Goal: Task Accomplishment & Management: Use online tool/utility

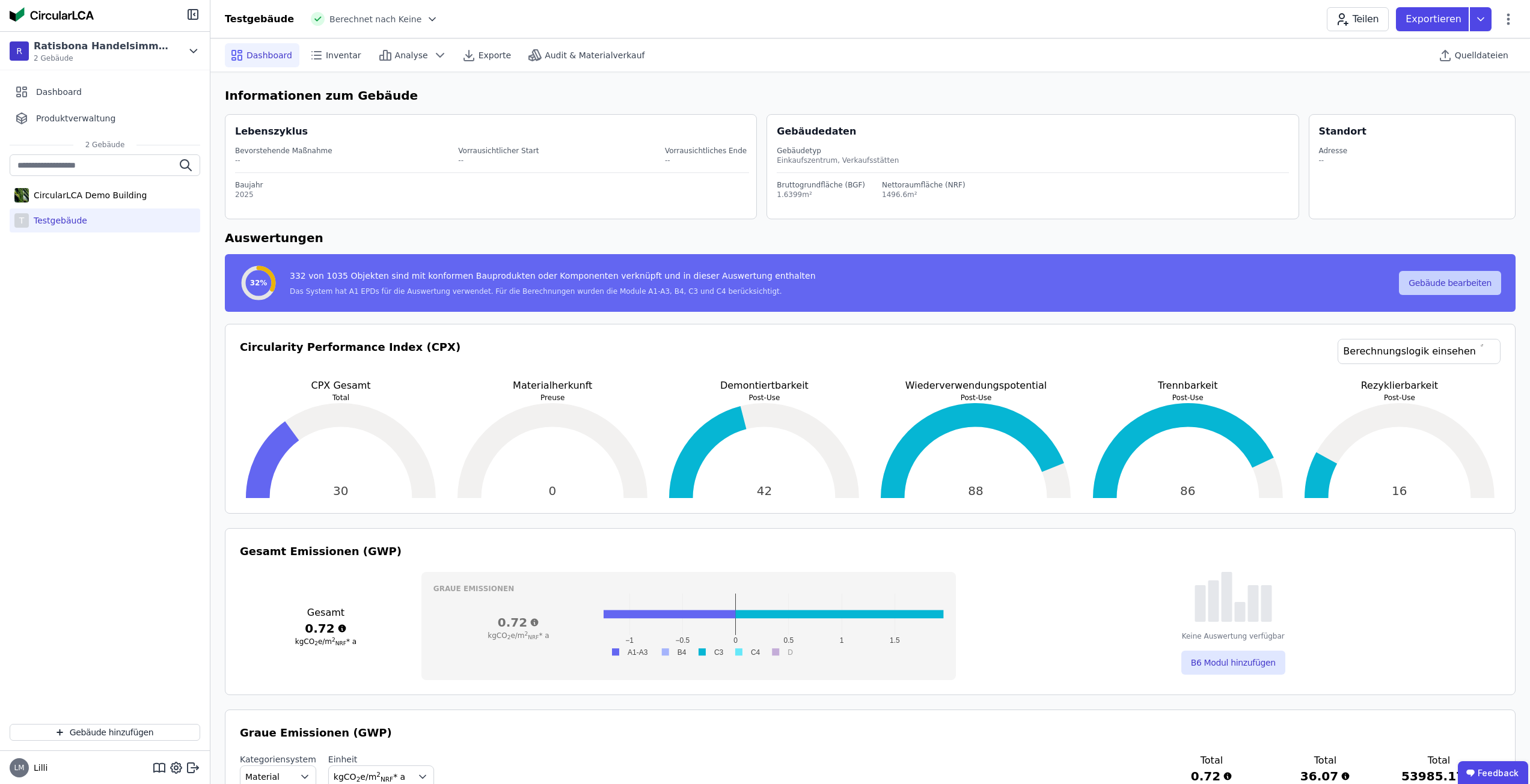
click at [1464, 276] on button "Gebäude bearbeiten" at bounding box center [1450, 283] width 102 height 24
select select "**********"
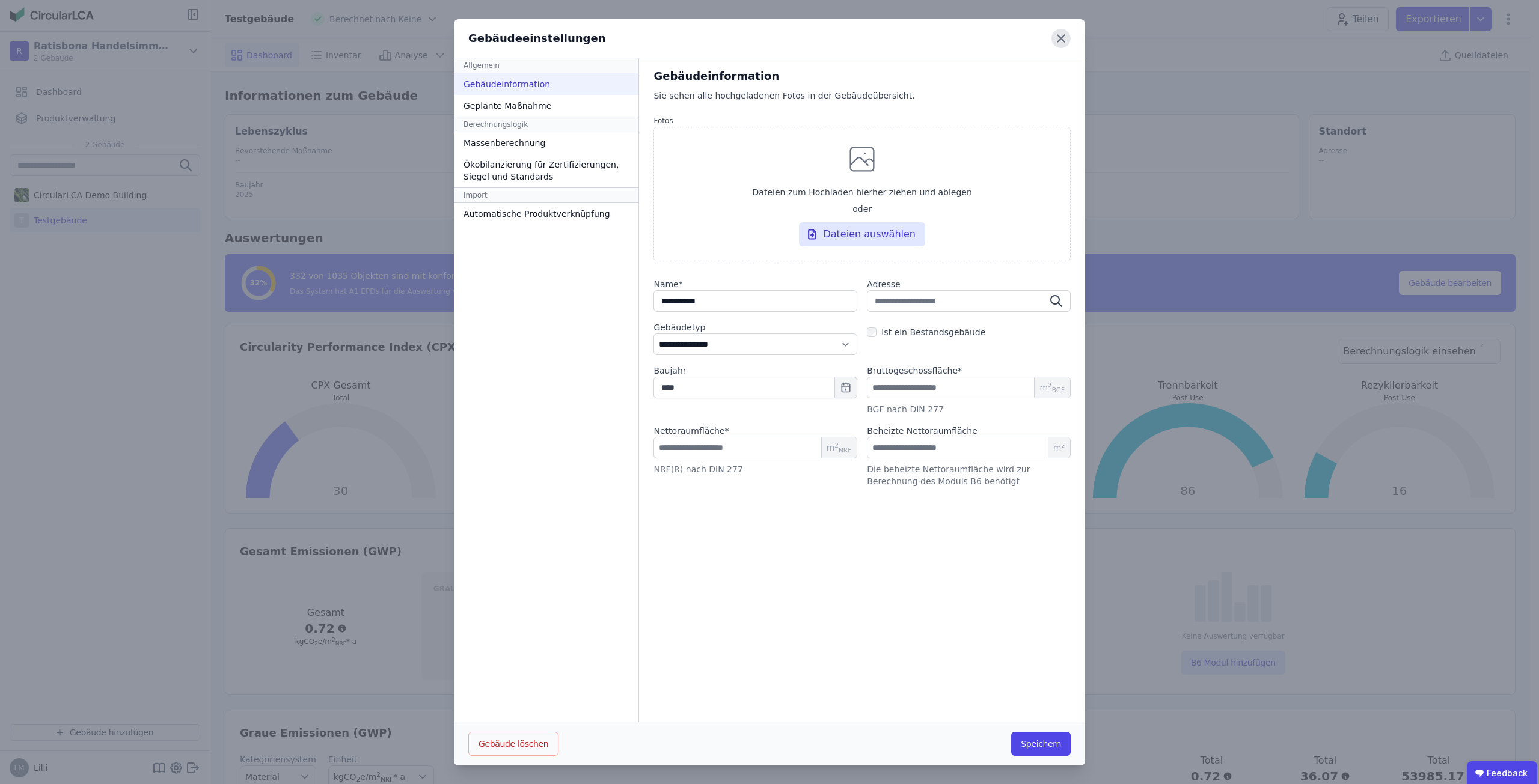
click at [1053, 41] on icon at bounding box center [1061, 38] width 19 height 19
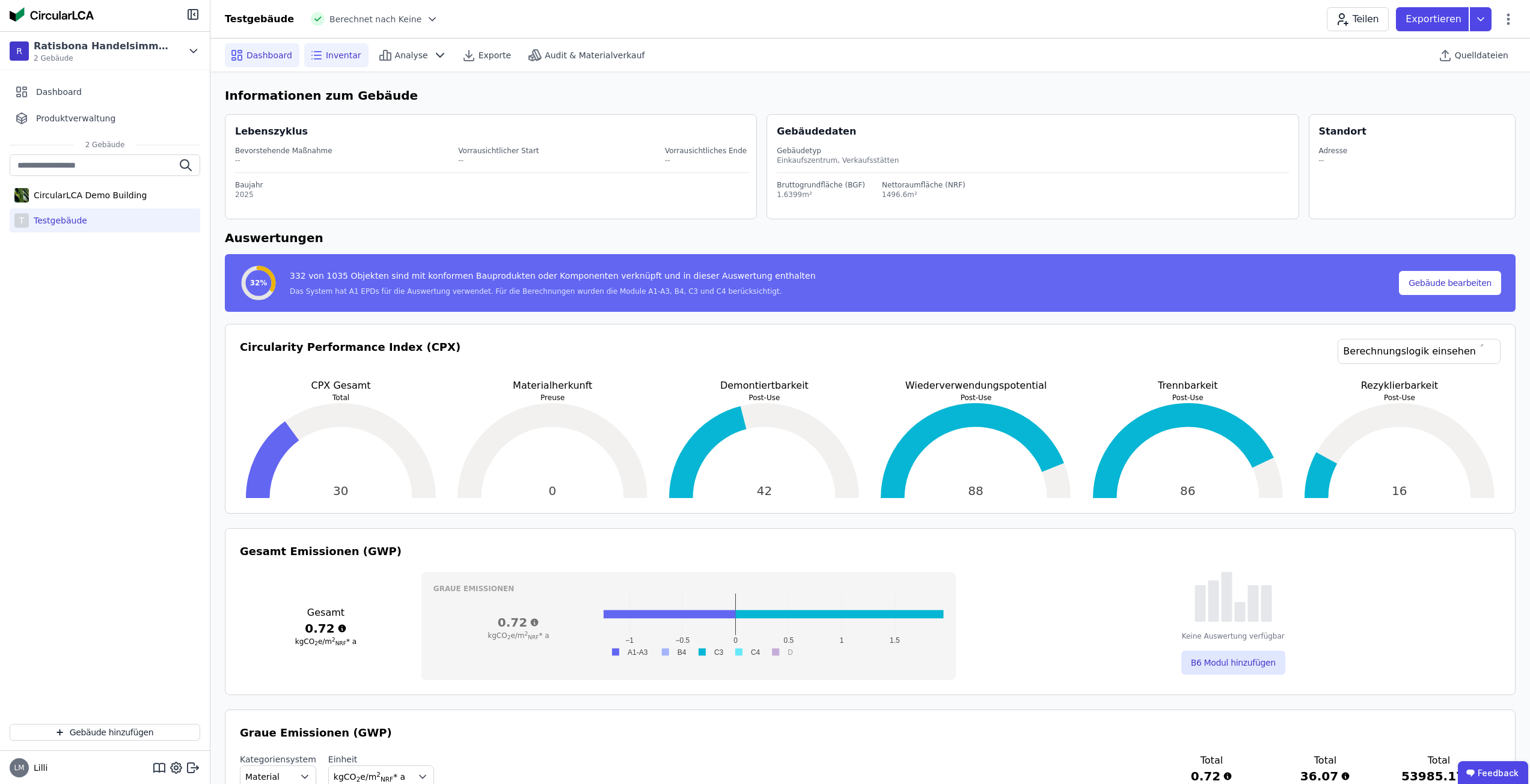
click at [341, 59] on span "Inventar" at bounding box center [344, 55] width 36 height 12
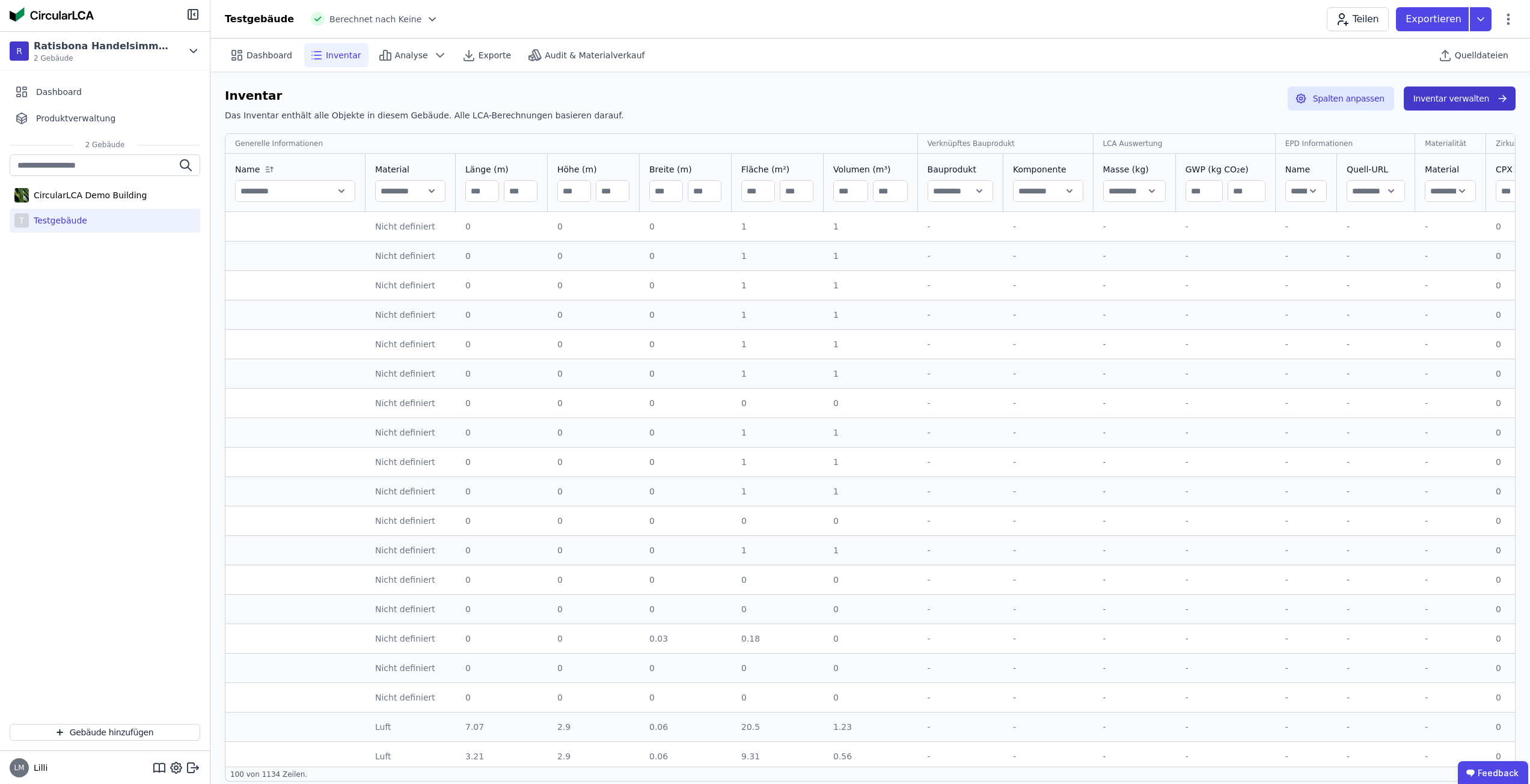
click at [1457, 100] on button "Inventar verwalten" at bounding box center [1460, 98] width 112 height 24
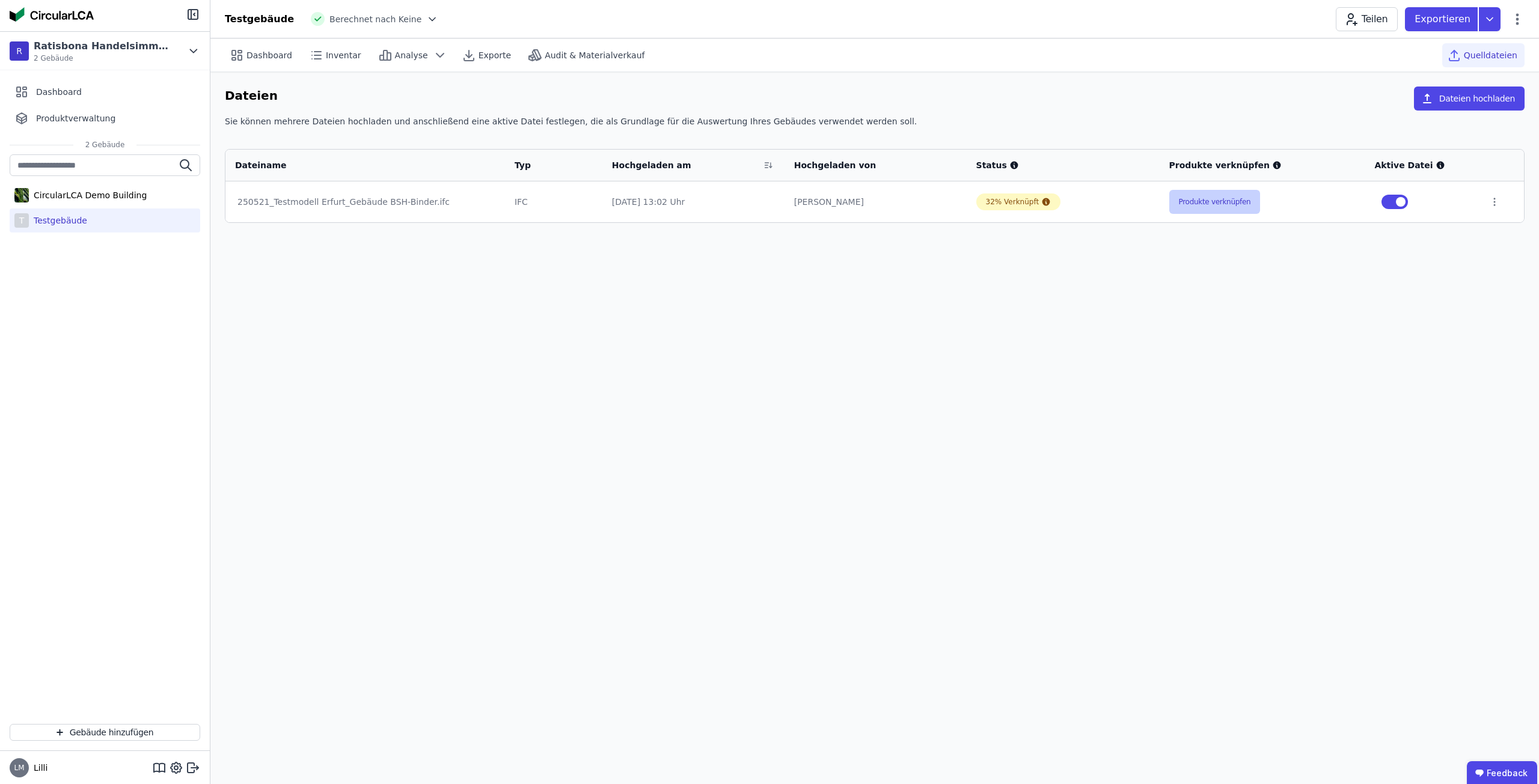
click at [1187, 199] on button "Produkte verknüpfen" at bounding box center [1215, 202] width 91 height 24
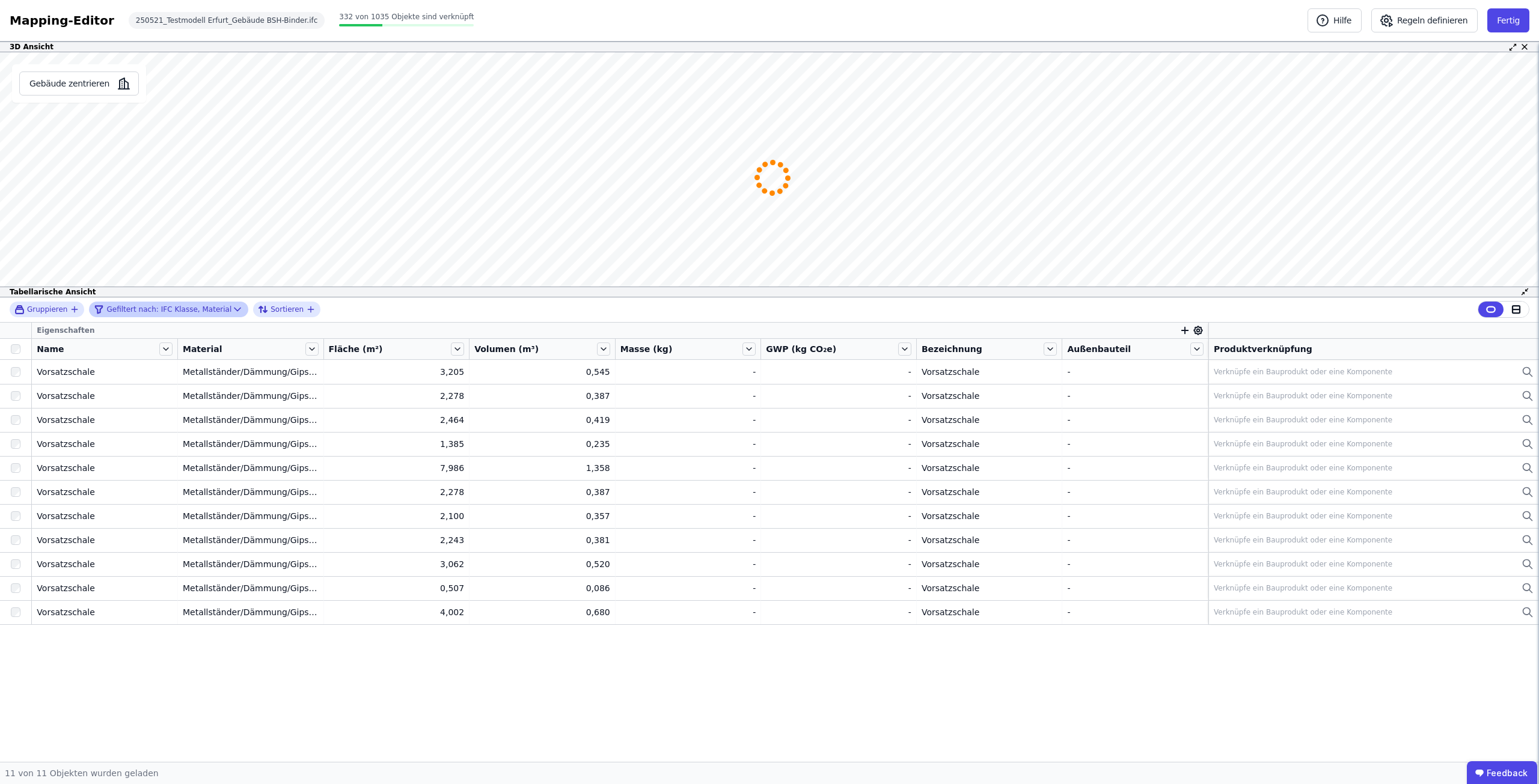
click at [232, 306] on icon at bounding box center [238, 310] width 12 height 12
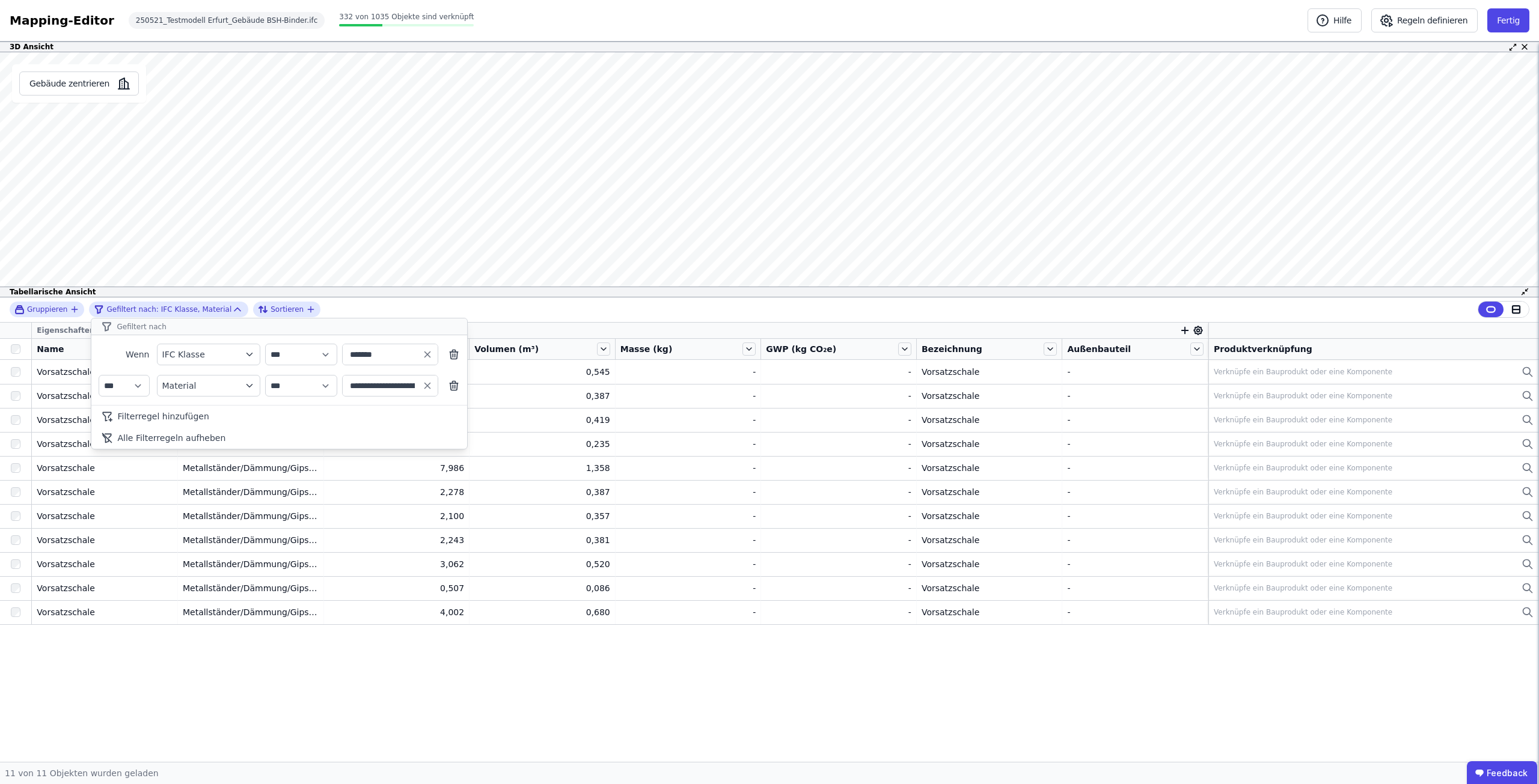
click at [386, 685] on div "**********" at bounding box center [770, 530] width 1539 height 464
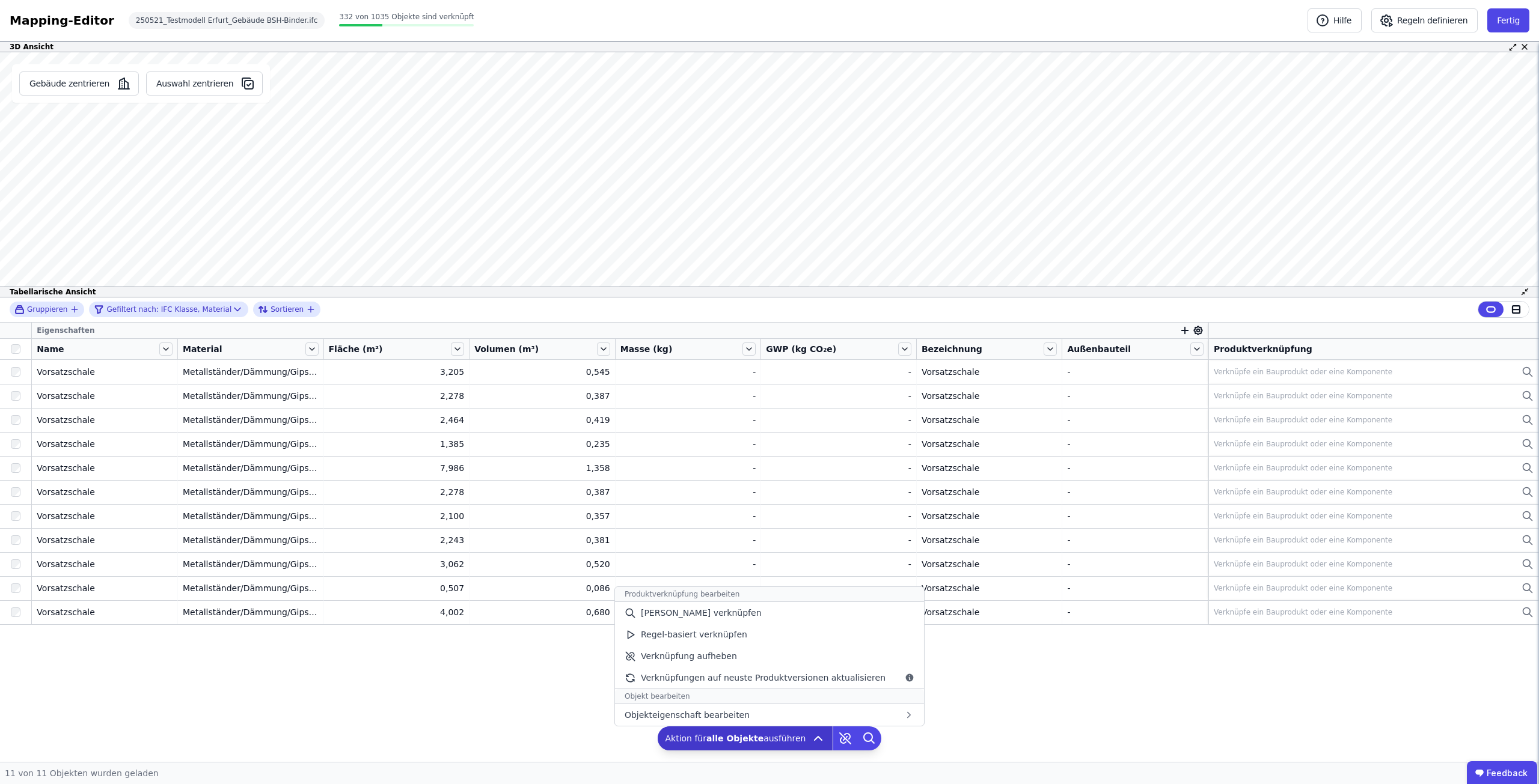
click at [811, 739] on icon at bounding box center [818, 738] width 15 height 15
click at [719, 637] on span "Regel-basiert verknüpfen" at bounding box center [693, 635] width 106 height 12
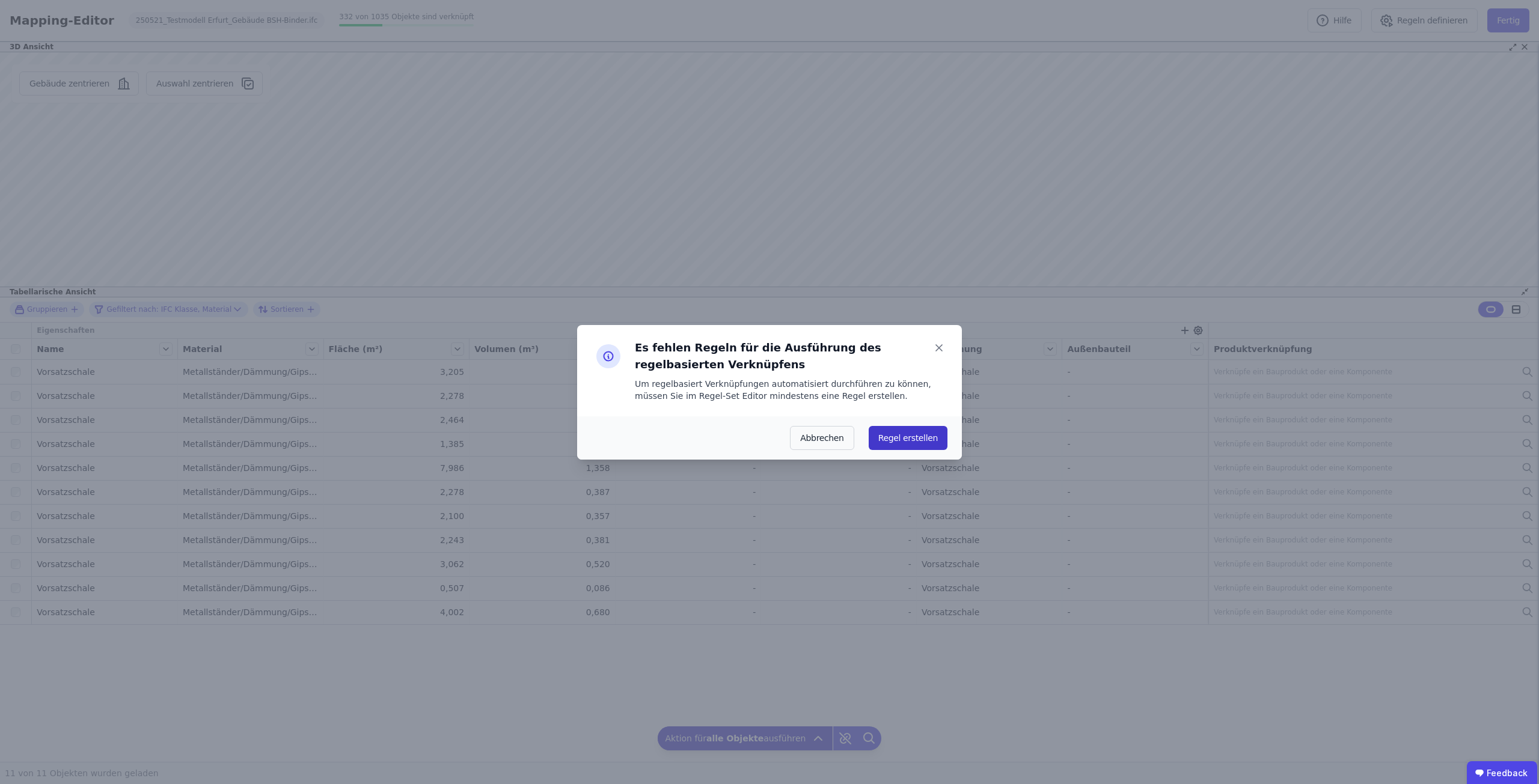
click at [907, 441] on button "Regel erstellen" at bounding box center [908, 438] width 79 height 24
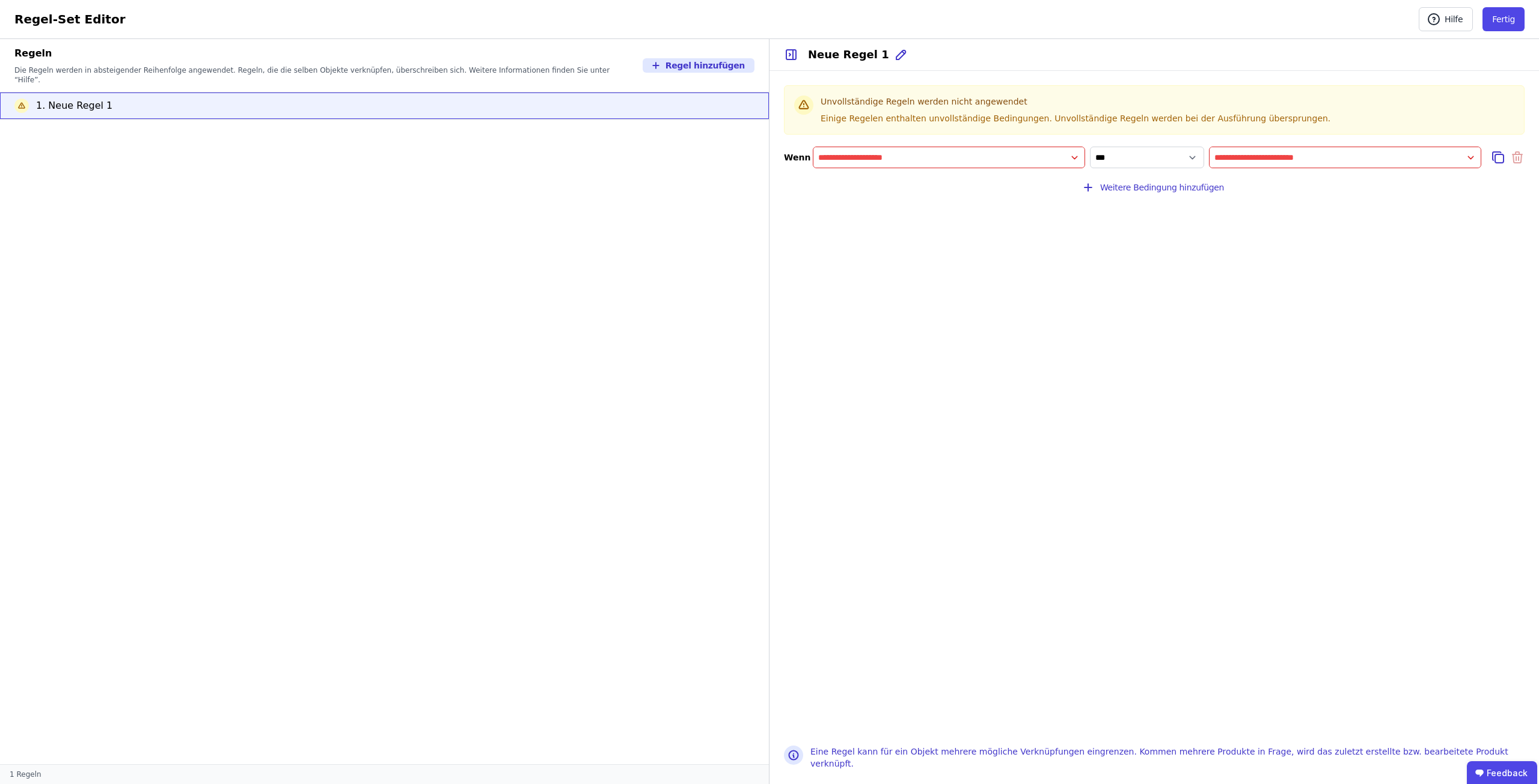
click at [1075, 158] on input "filter_by" at bounding box center [950, 157] width 271 height 22
click at [1470, 161] on input "value" at bounding box center [1346, 157] width 271 height 22
click at [1075, 162] on input "filter_by" at bounding box center [950, 157] width 271 height 22
click at [905, 207] on div "Importierte Eigenschaften" at bounding box center [877, 204] width 110 height 12
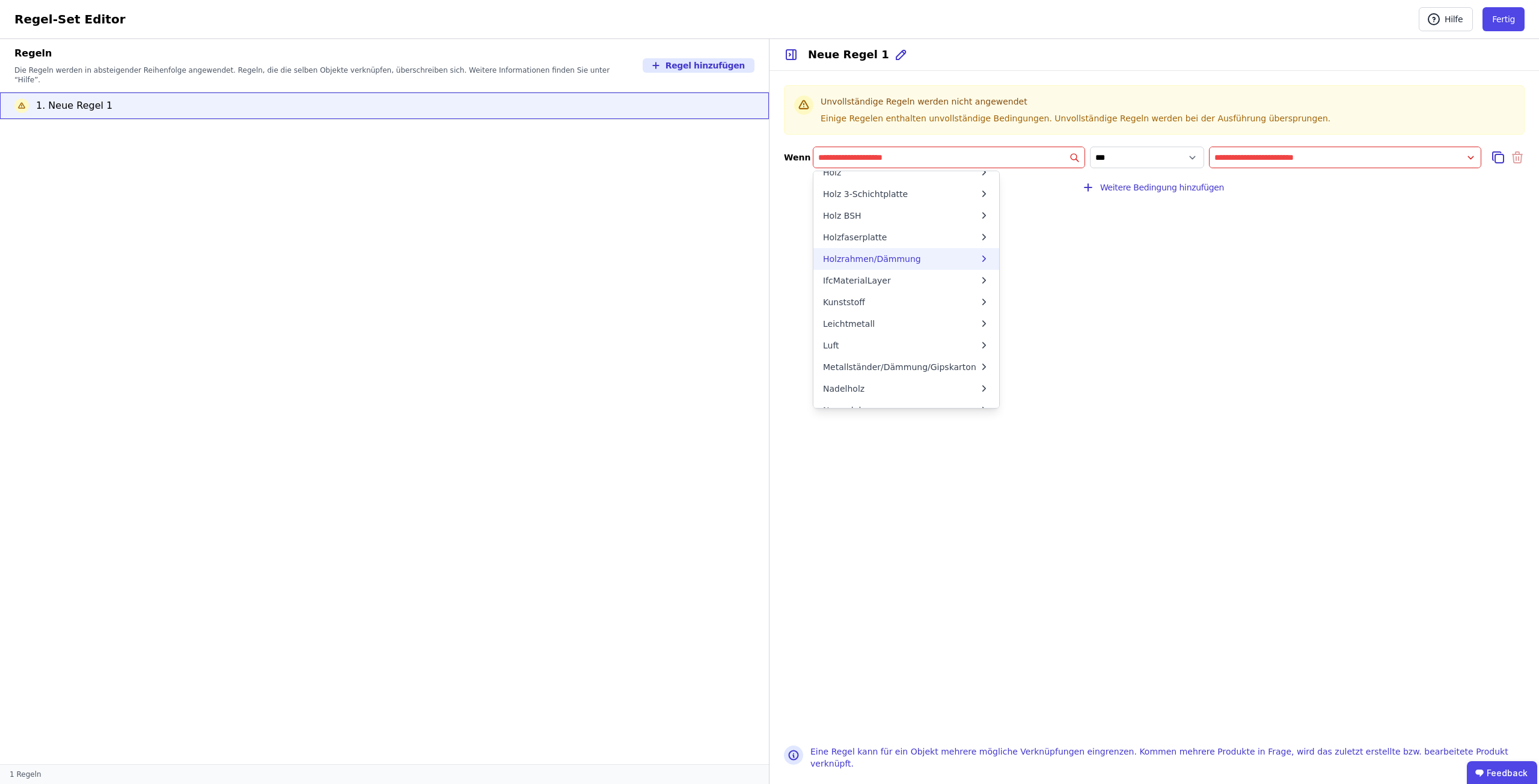
click at [939, 262] on div "Holzrahmen/Dämmung" at bounding box center [900, 259] width 155 height 12
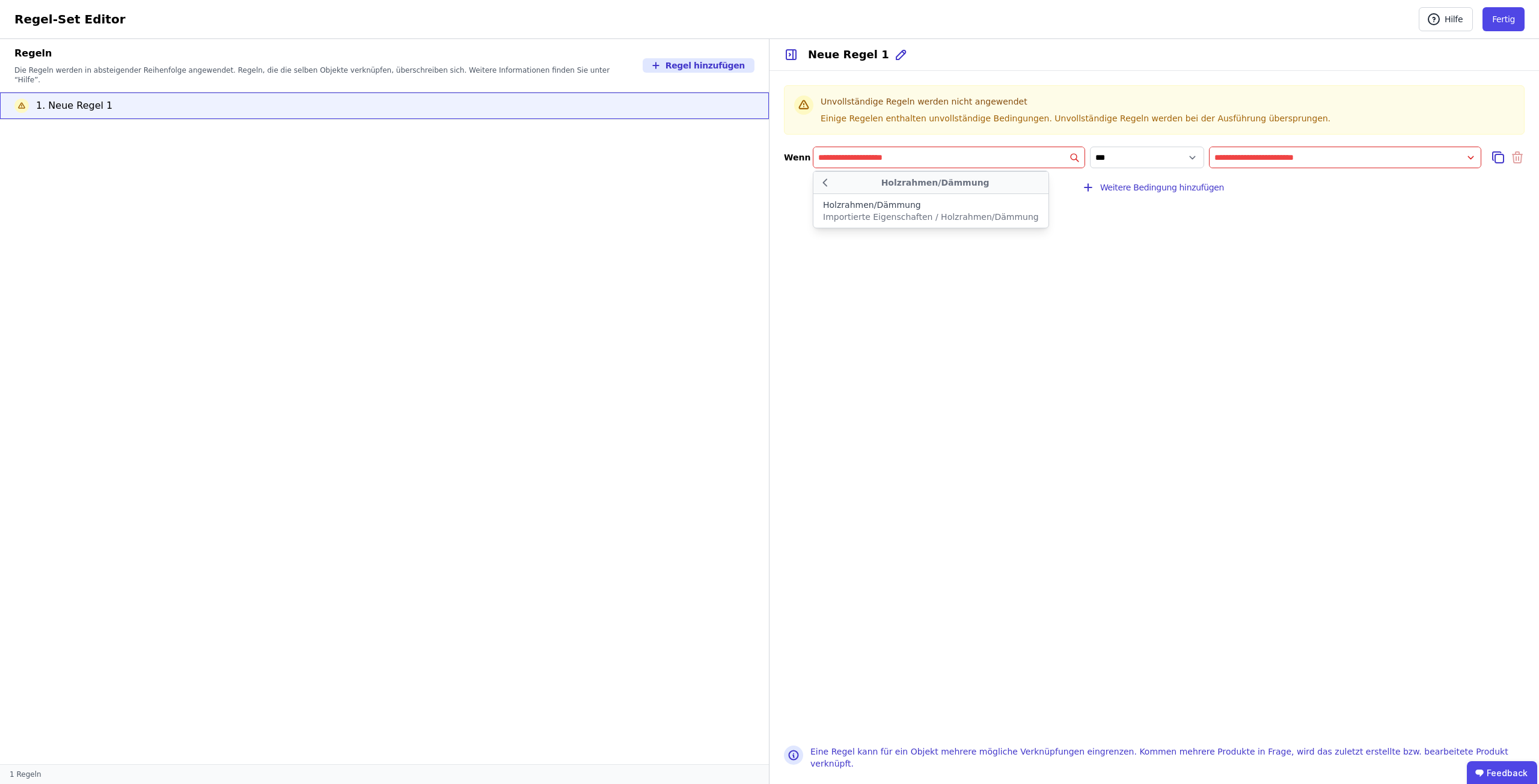
scroll to position [0, 0]
click at [822, 181] on icon at bounding box center [825, 182] width 14 height 15
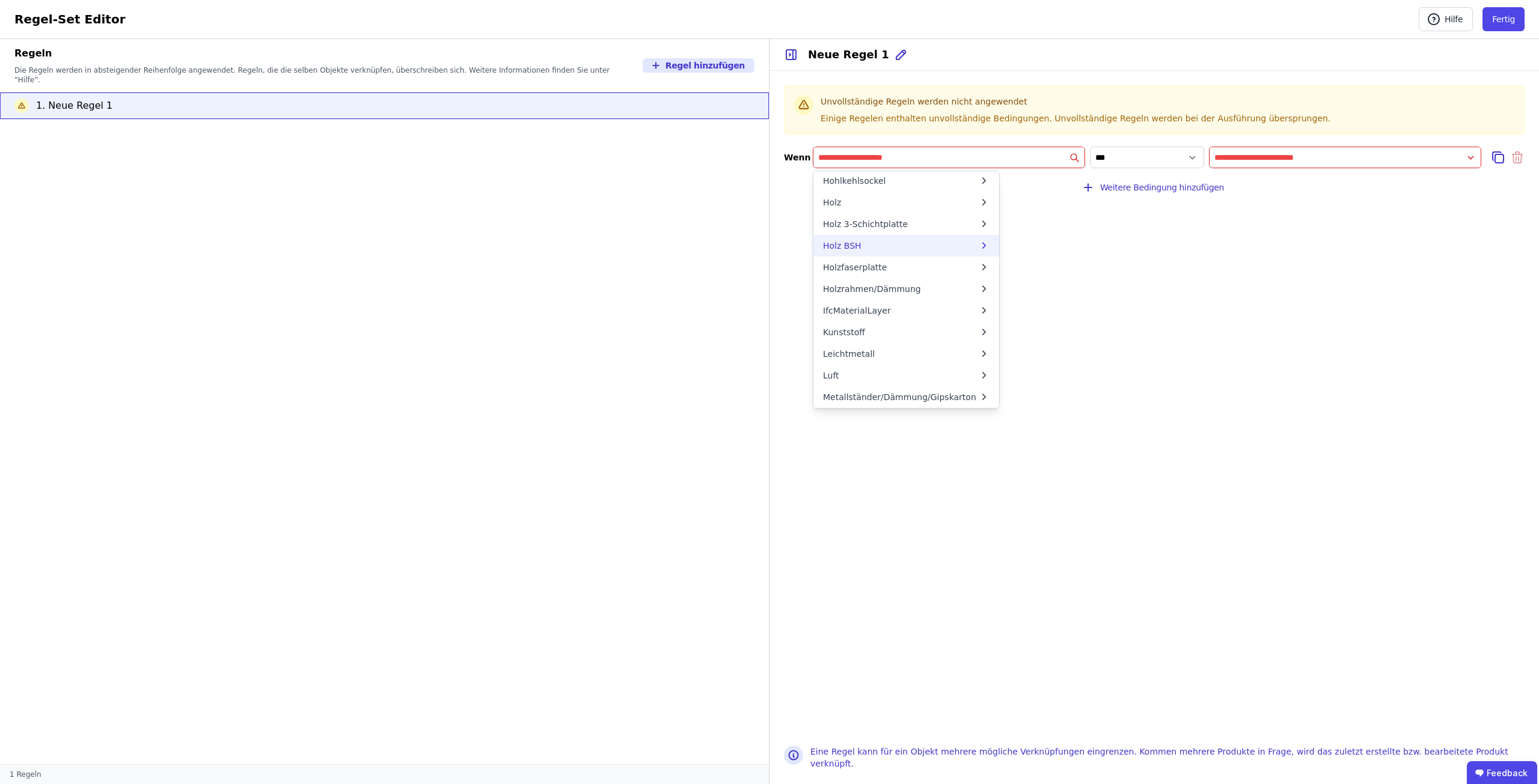
scroll to position [661, 0]
click at [898, 256] on div "Holzrahmen/Dämmung" at bounding box center [872, 257] width 98 height 12
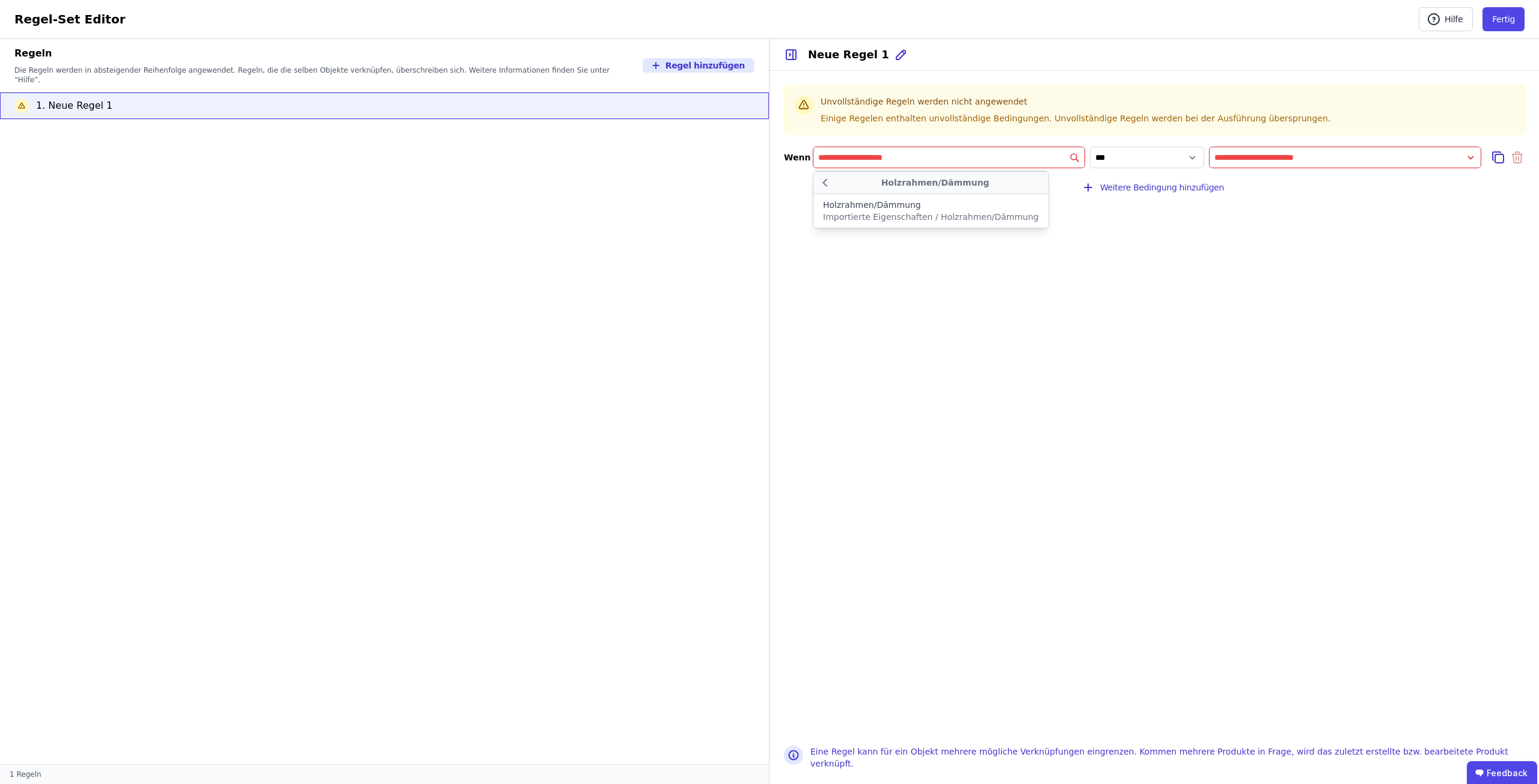
scroll to position [0, 0]
click at [1166, 150] on select "**********" at bounding box center [1147, 157] width 114 height 22
click at [1090, 147] on select "**********" at bounding box center [1147, 157] width 114 height 22
click at [1062, 160] on input "filter_by" at bounding box center [950, 157] width 271 height 22
click at [935, 184] on div "Concular Eigenschaften" at bounding box center [881, 182] width 117 height 12
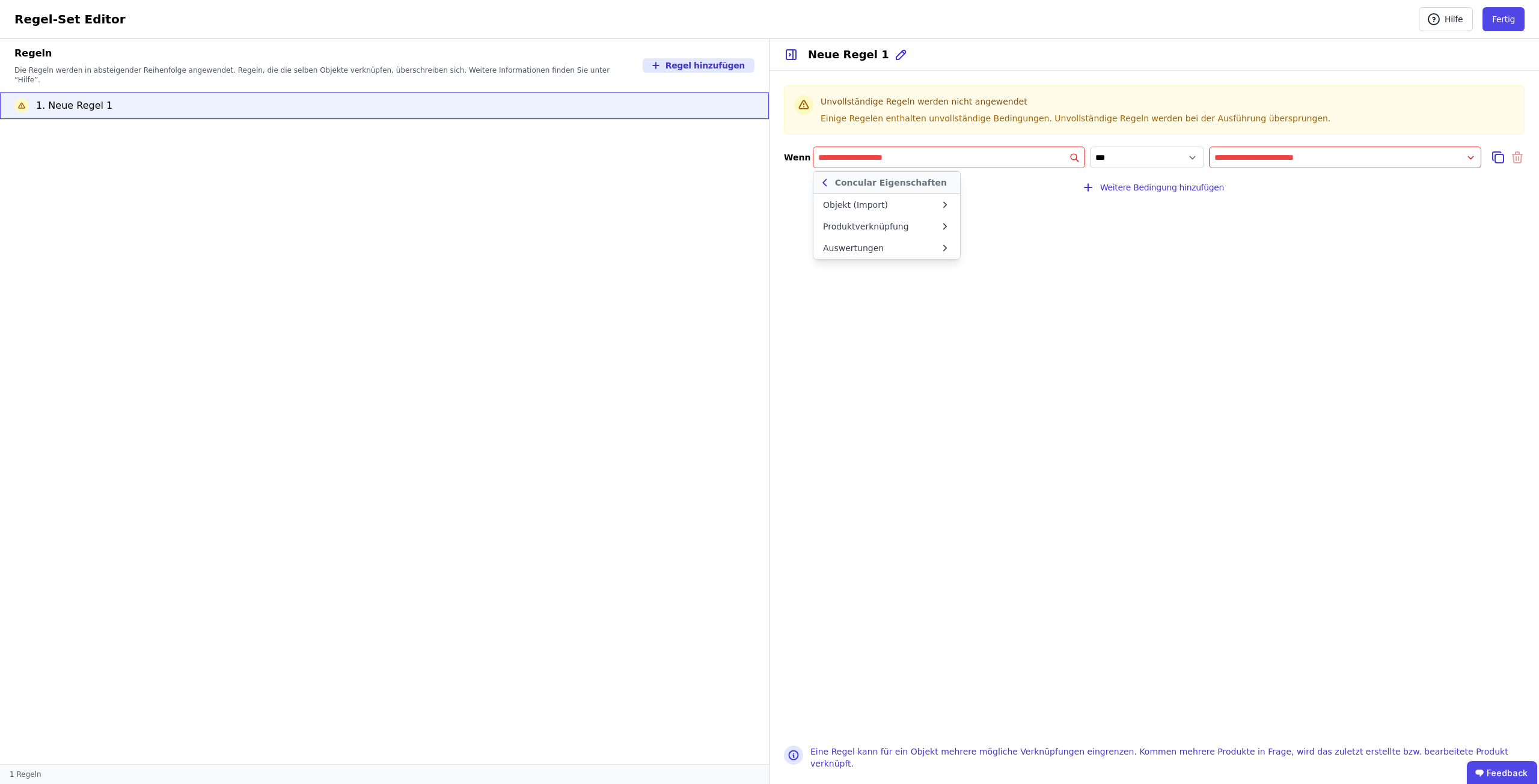
click at [829, 183] on icon at bounding box center [824, 182] width 13 height 15
click at [855, 203] on div "Importierte Eigenschaften" at bounding box center [877, 204] width 110 height 12
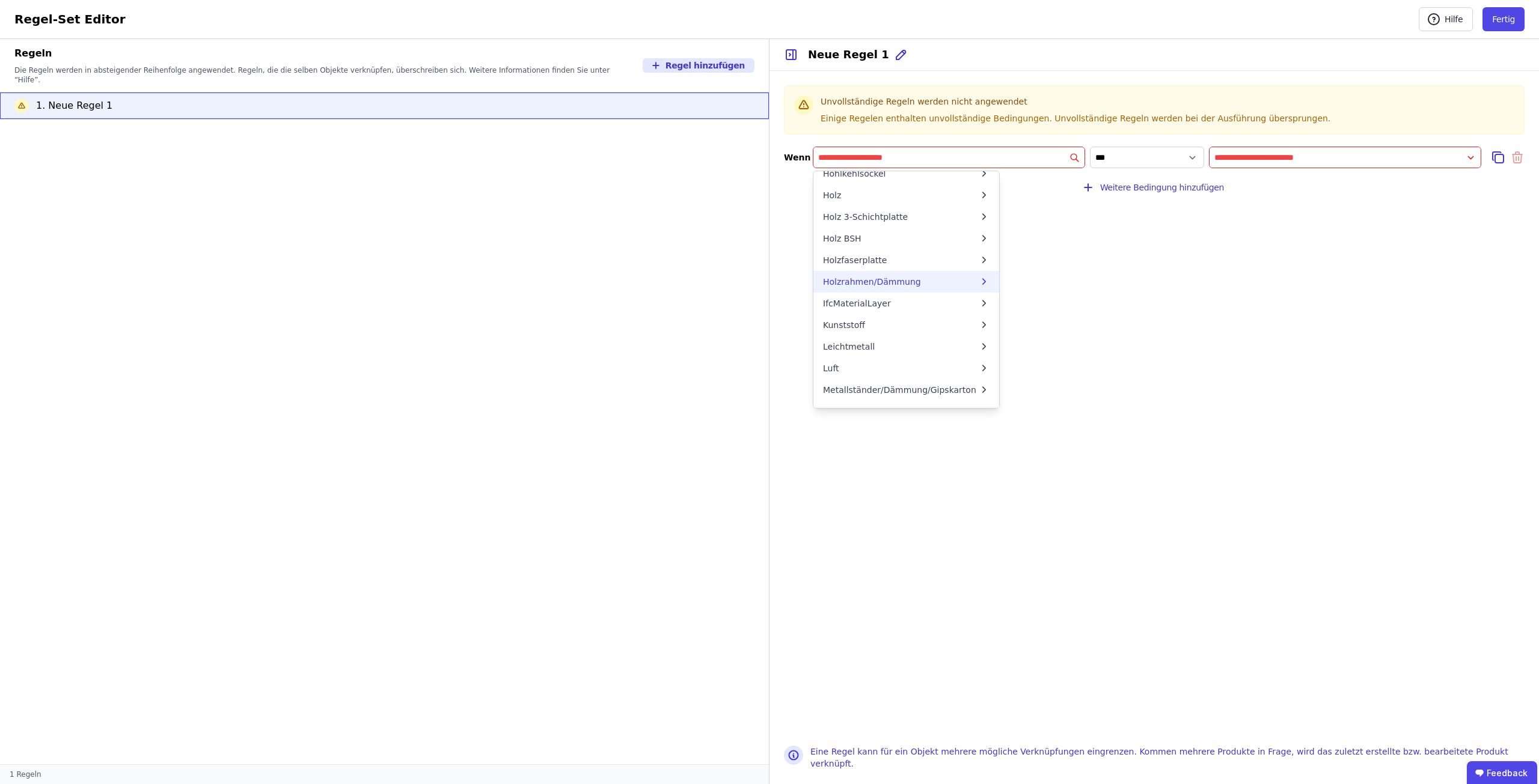
click at [885, 284] on div "Holzrahmen/Dämmung" at bounding box center [872, 282] width 98 height 12
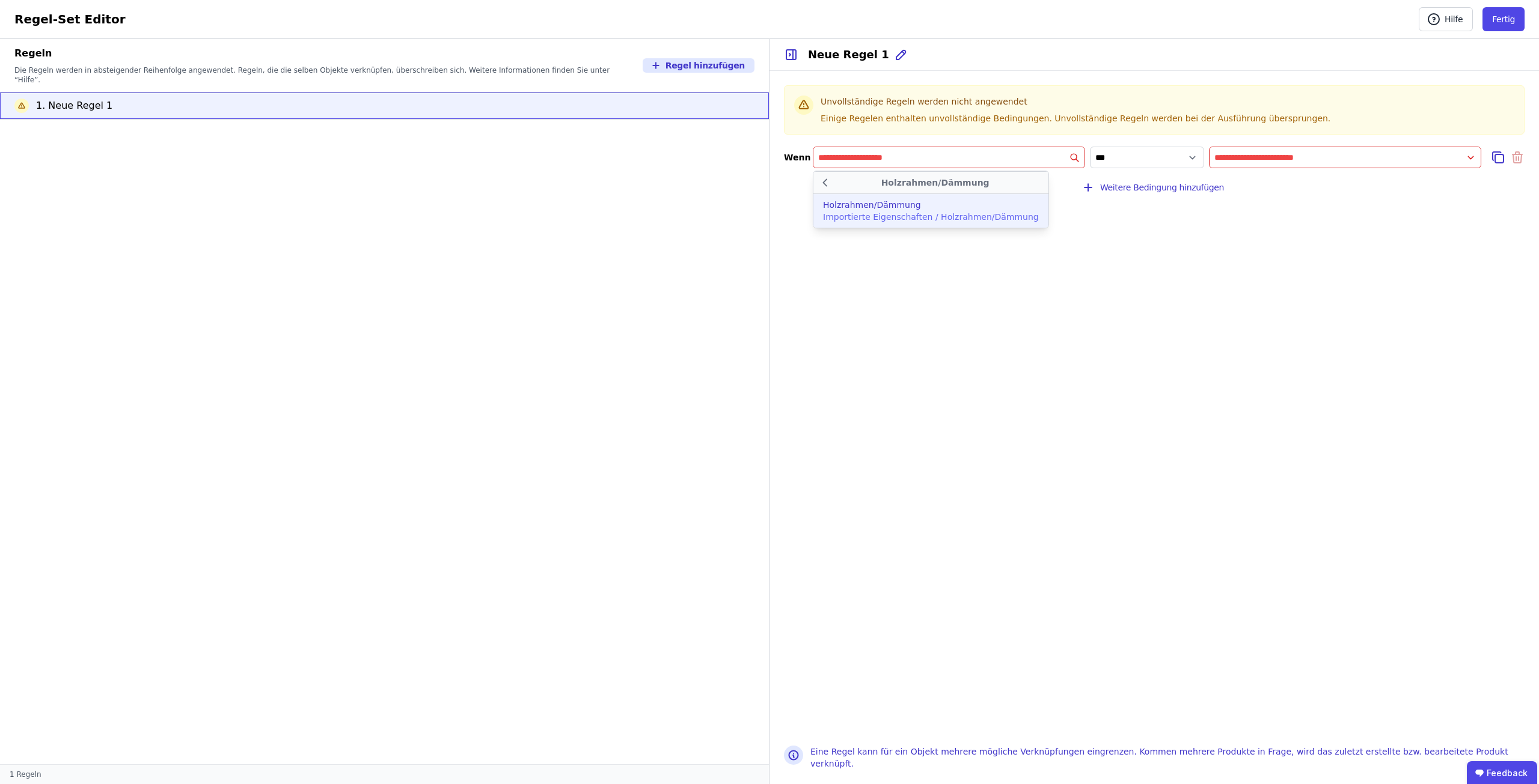
click at [950, 207] on div "Holzrahmen/Dämmung" at bounding box center [931, 205] width 216 height 12
type input "**********"
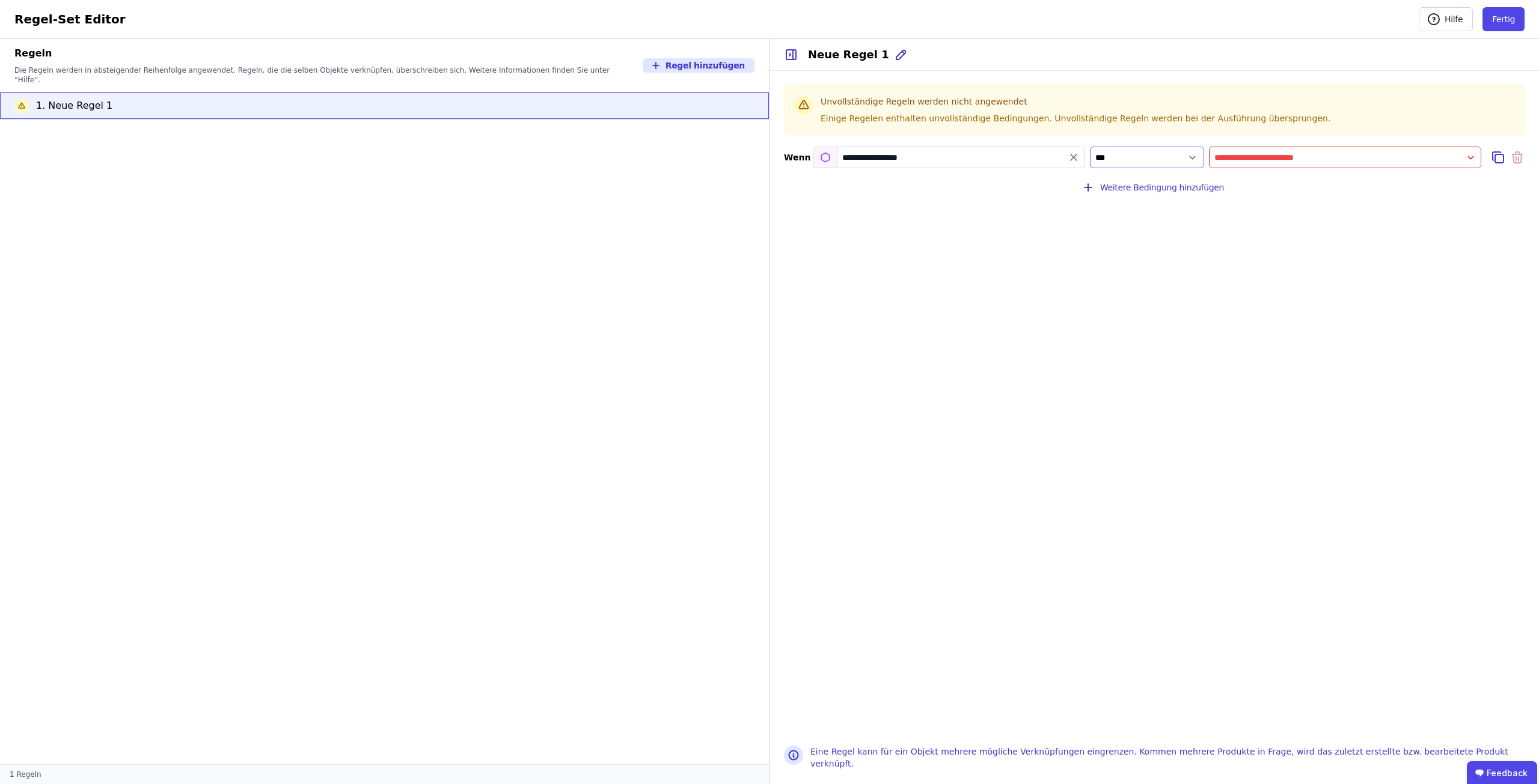
click at [1190, 157] on select "**********" at bounding box center [1147, 157] width 114 height 22
click at [1229, 150] on input "value" at bounding box center [1346, 157] width 271 height 22
click at [1414, 179] on div "**********" at bounding box center [1154, 430] width 770 height 604
click at [1471, 162] on input "value" at bounding box center [1346, 157] width 271 height 22
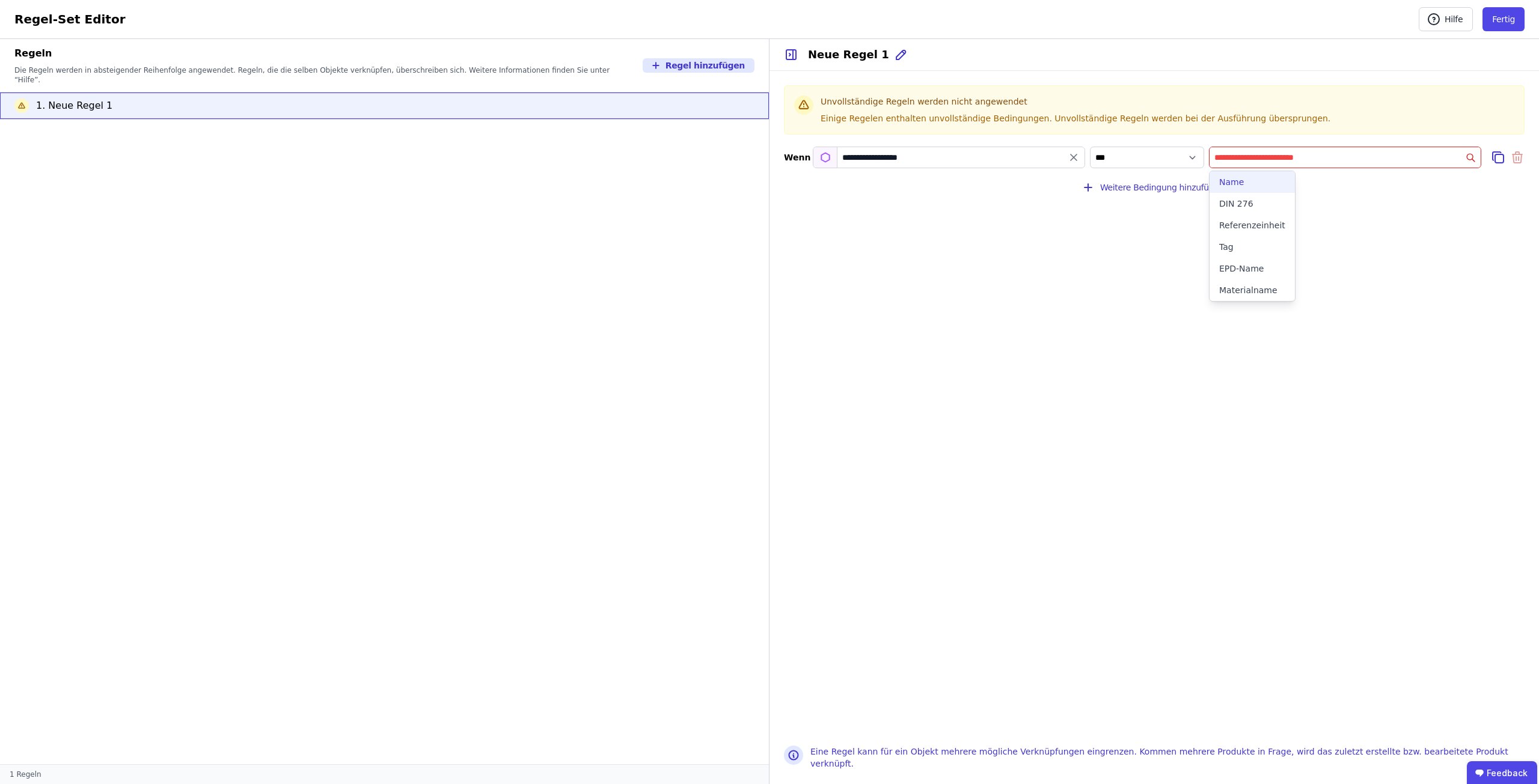
click at [1244, 177] on div "Name" at bounding box center [1252, 182] width 66 height 12
select select "**********"
type input "****"
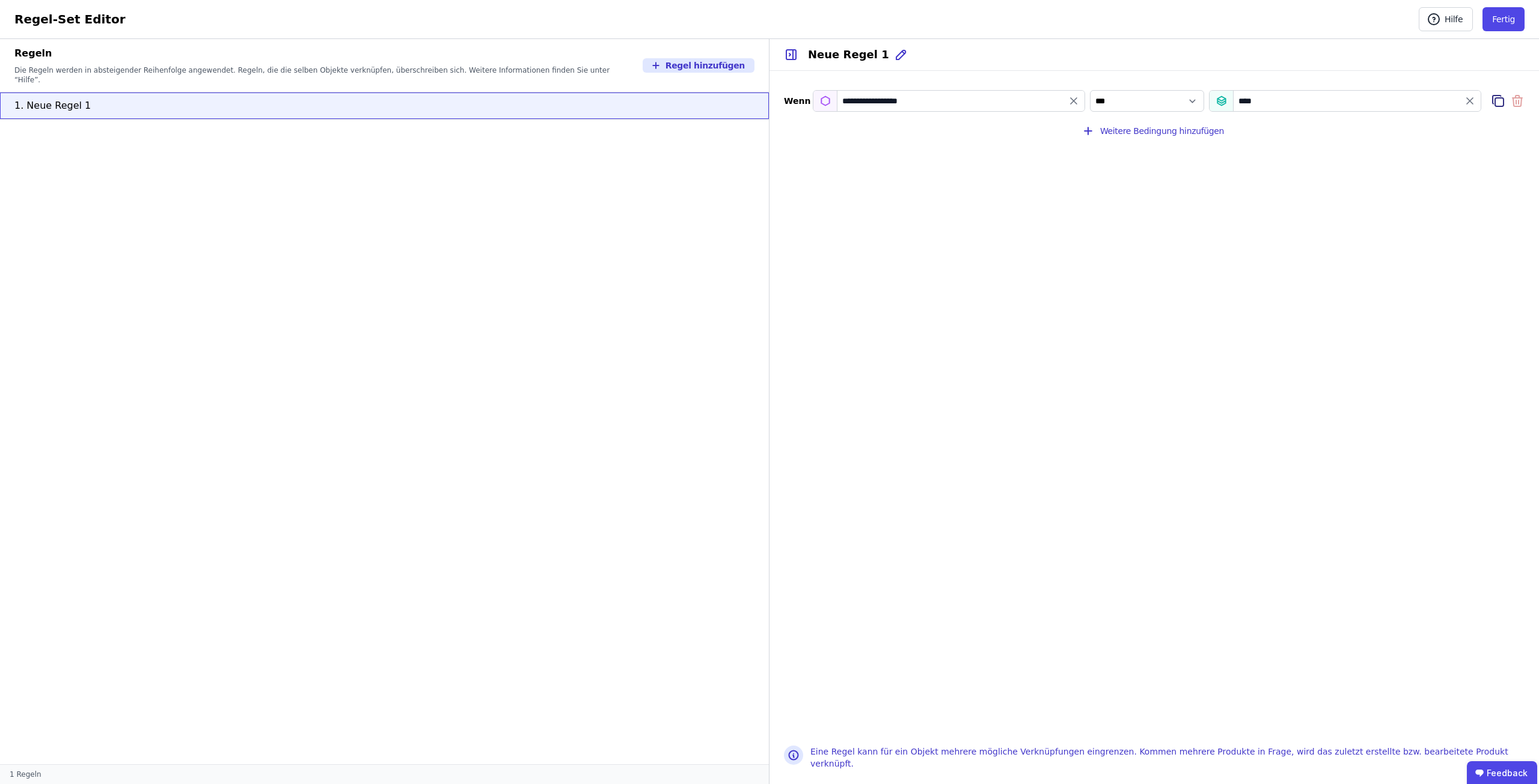
click at [1495, 102] on icon at bounding box center [1499, 102] width 9 height 9
click at [1511, 131] on icon at bounding box center [1517, 132] width 15 height 15
click at [1508, 22] on button "Fertig" at bounding box center [1503, 19] width 43 height 24
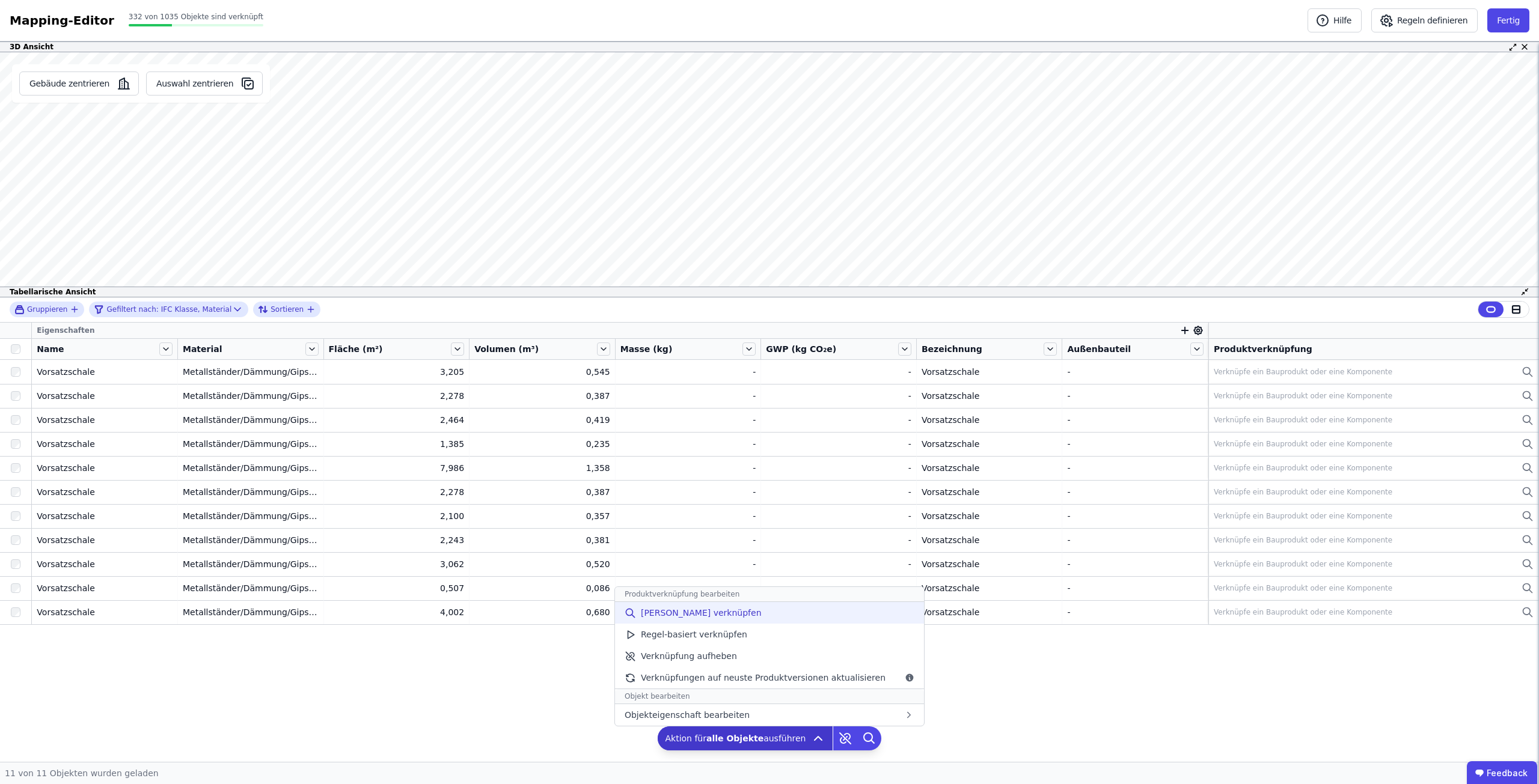
click at [810, 619] on div "[PERSON_NAME] verknüpfen" at bounding box center [770, 613] width 309 height 22
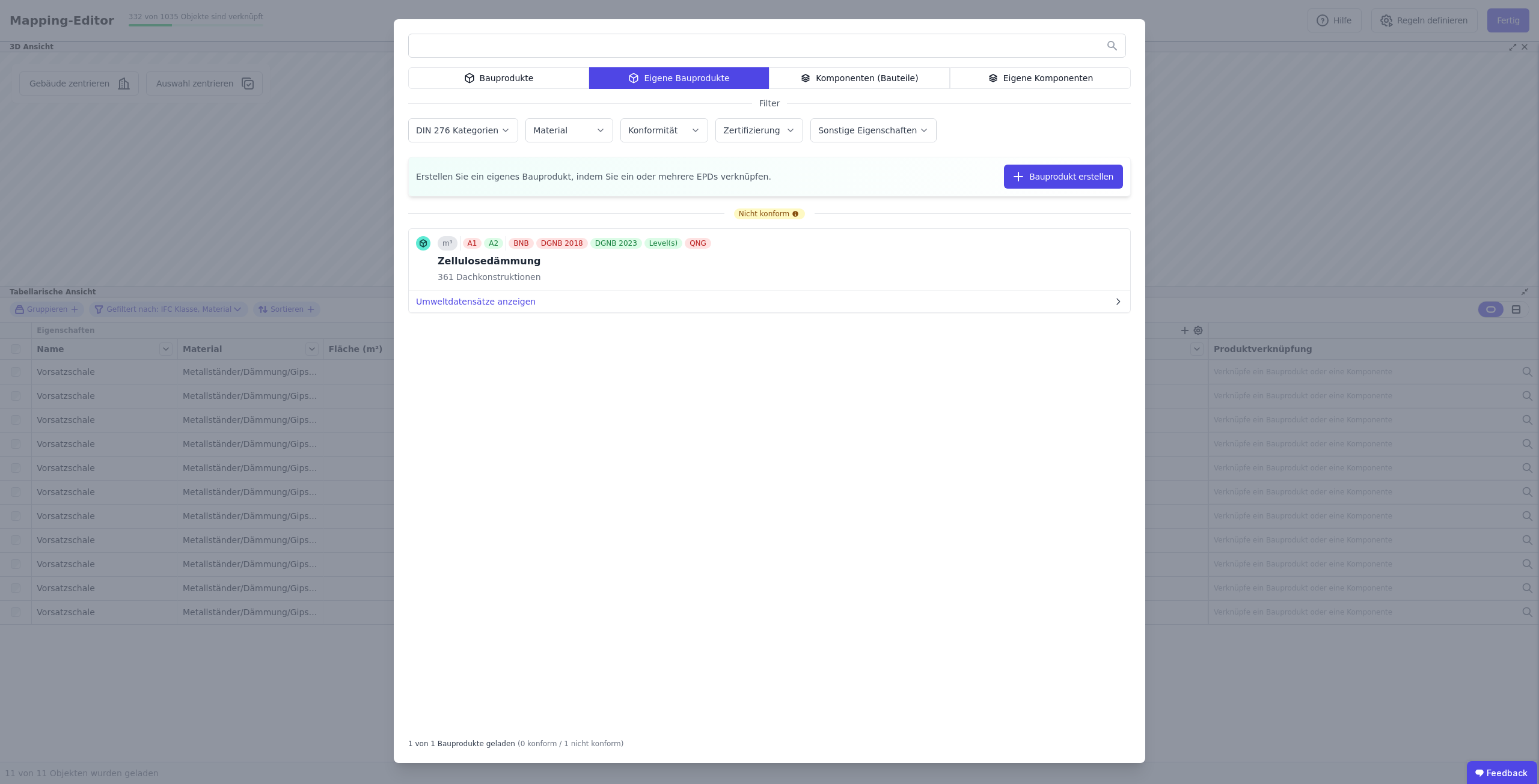
click at [575, 136] on div "Material" at bounding box center [569, 131] width 72 height 12
click at [548, 81] on div "Bauprodukte" at bounding box center [498, 78] width 181 height 22
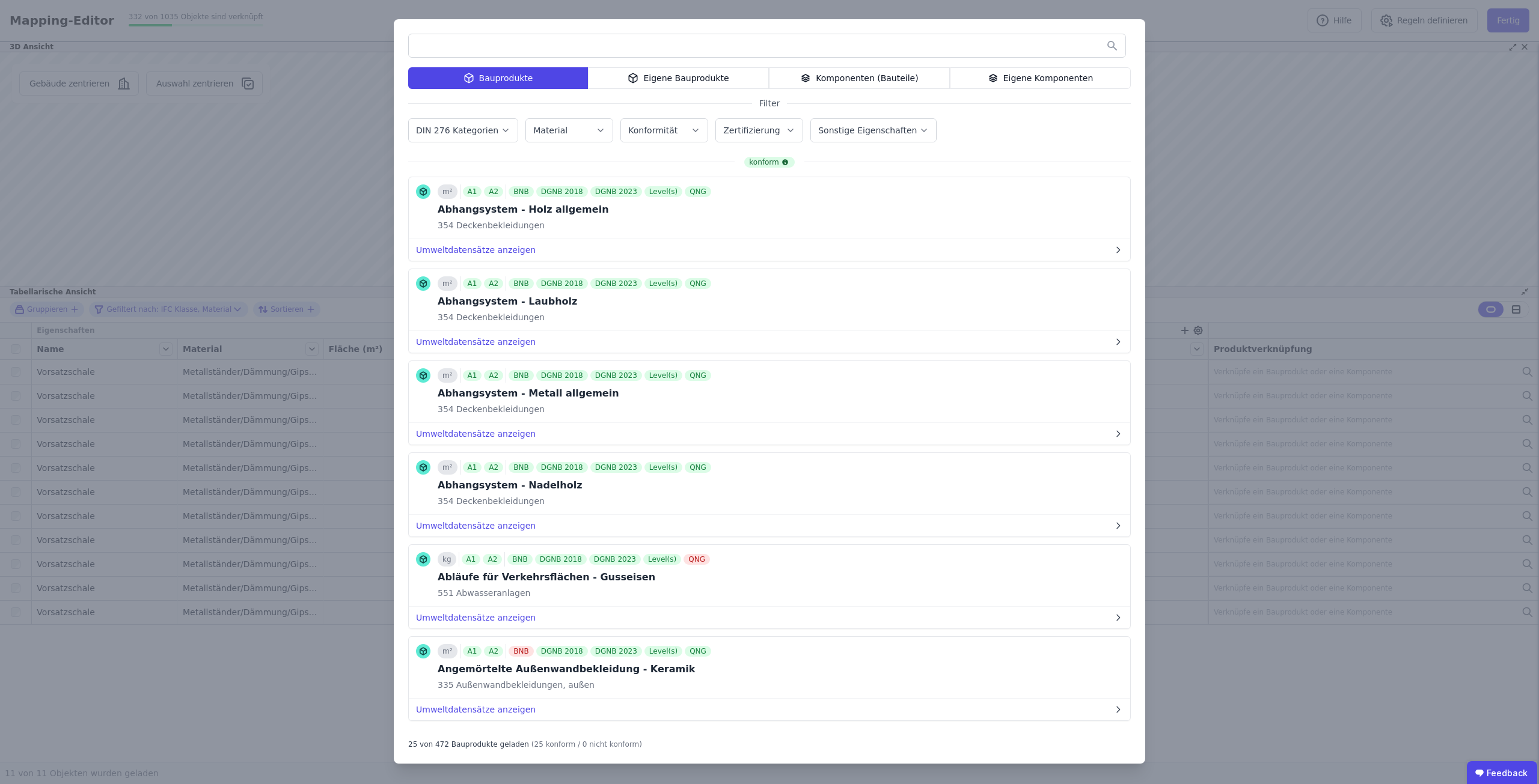
click at [903, 80] on div "Komponenten (Bauteile)" at bounding box center [860, 78] width 181 height 22
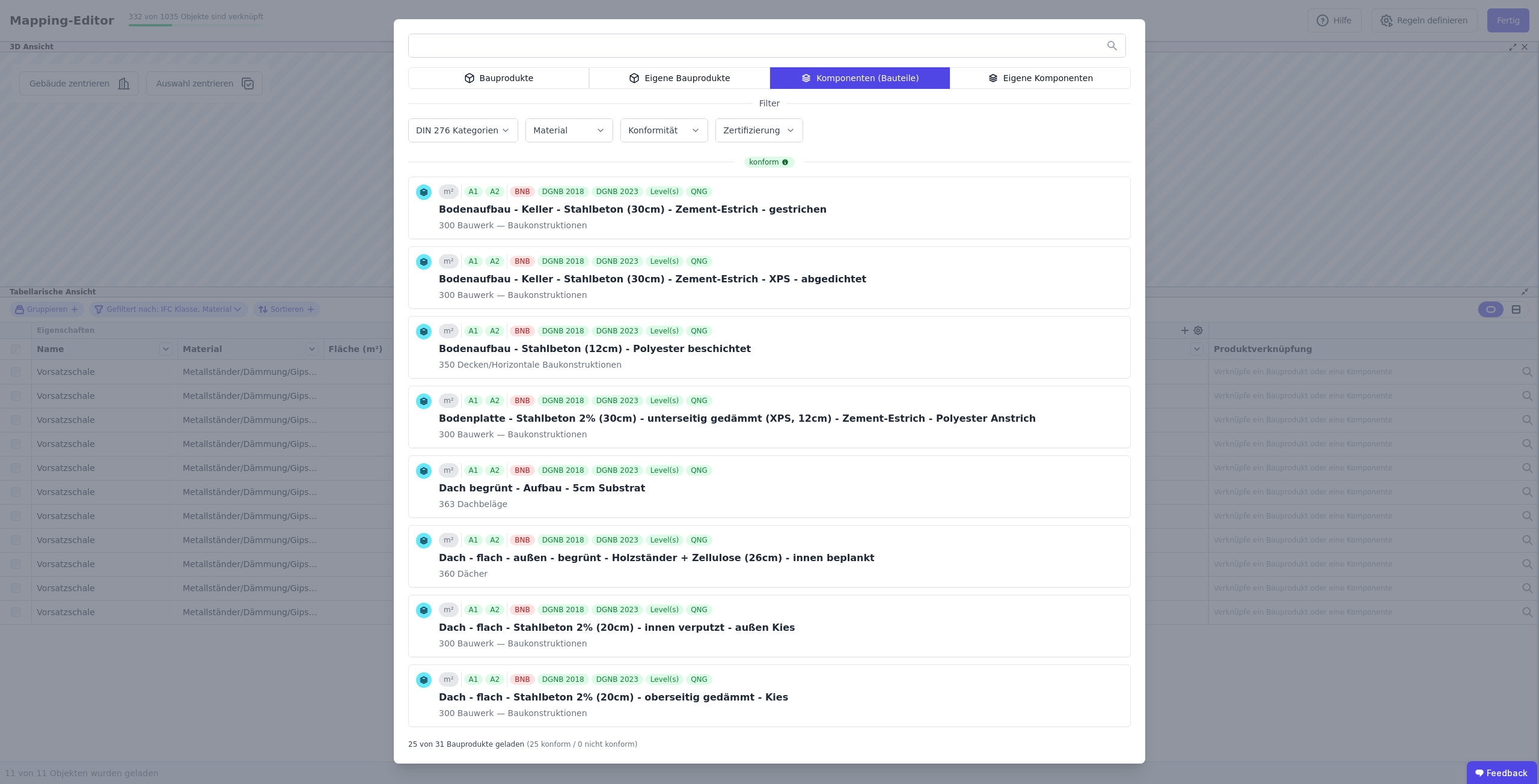
click at [796, 40] on input "text" at bounding box center [768, 46] width 717 height 22
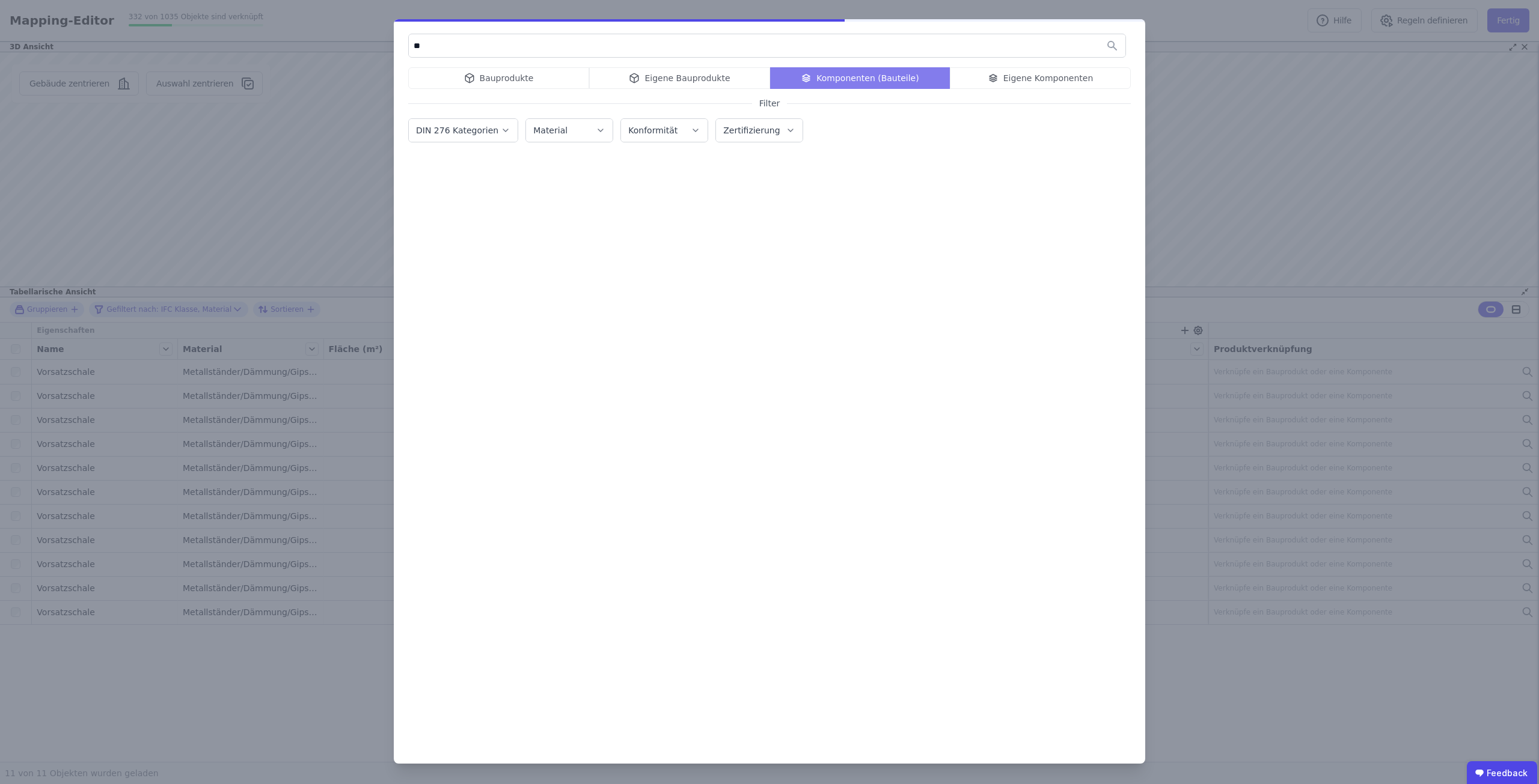
type input "*"
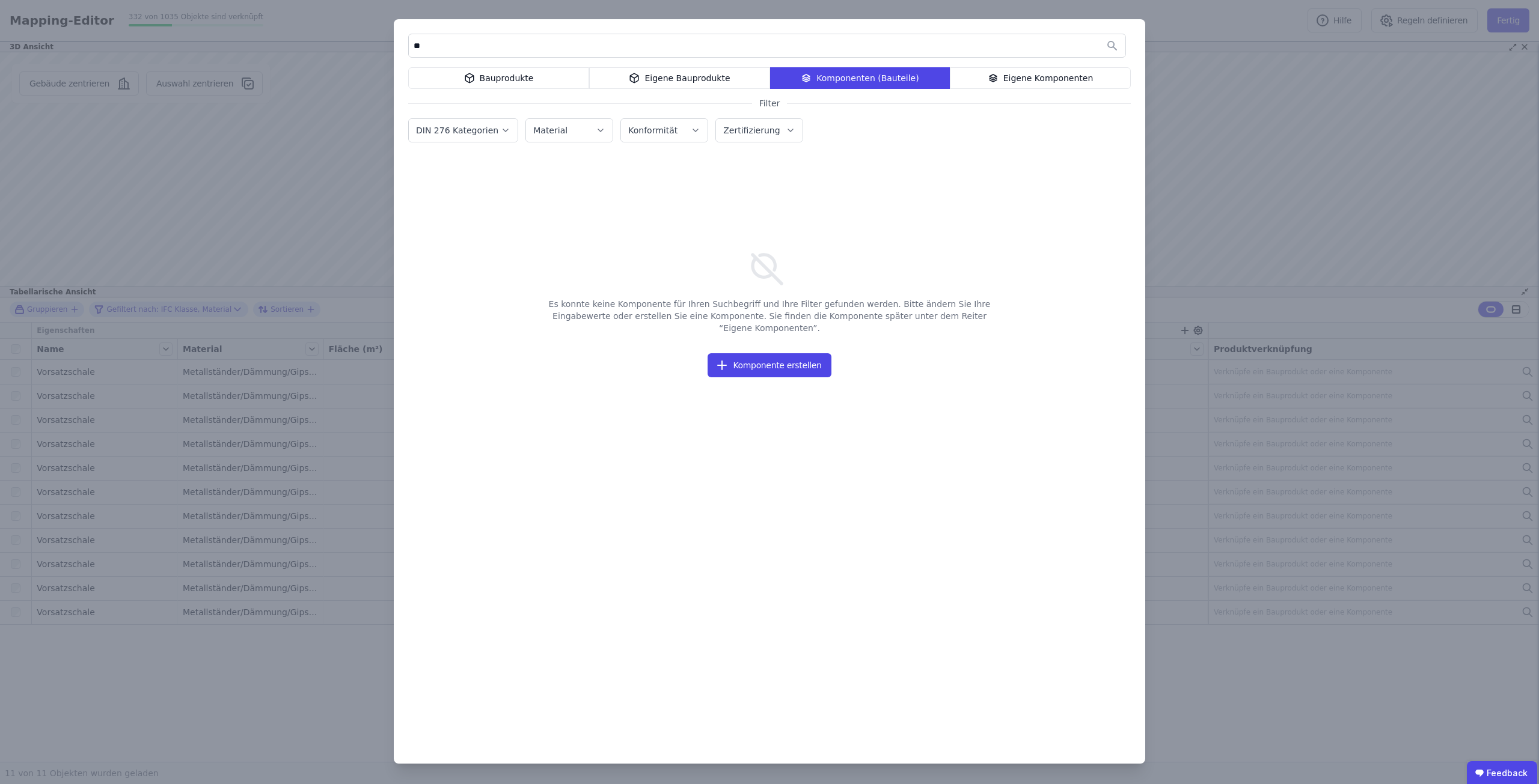
type input "*"
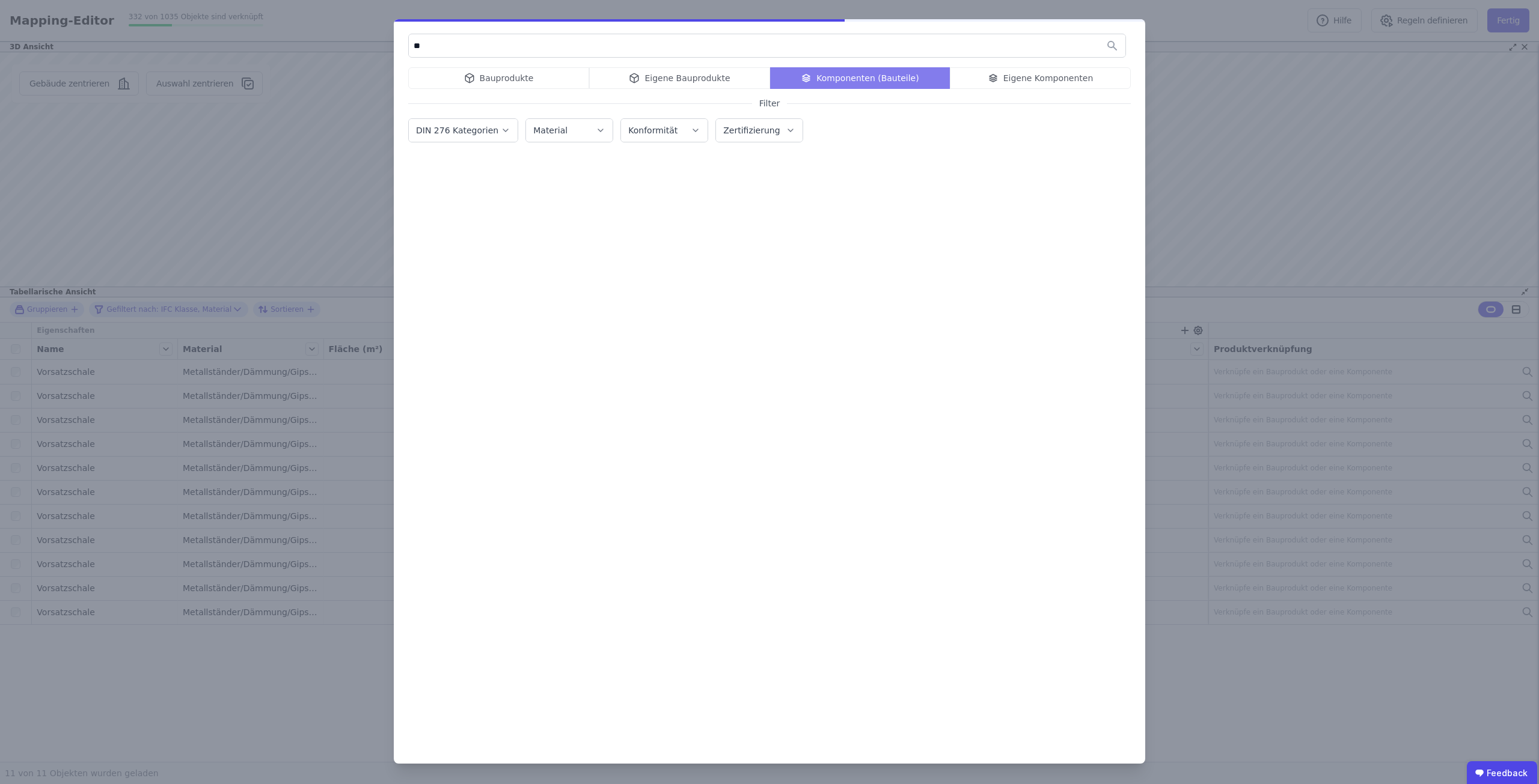
type input "*"
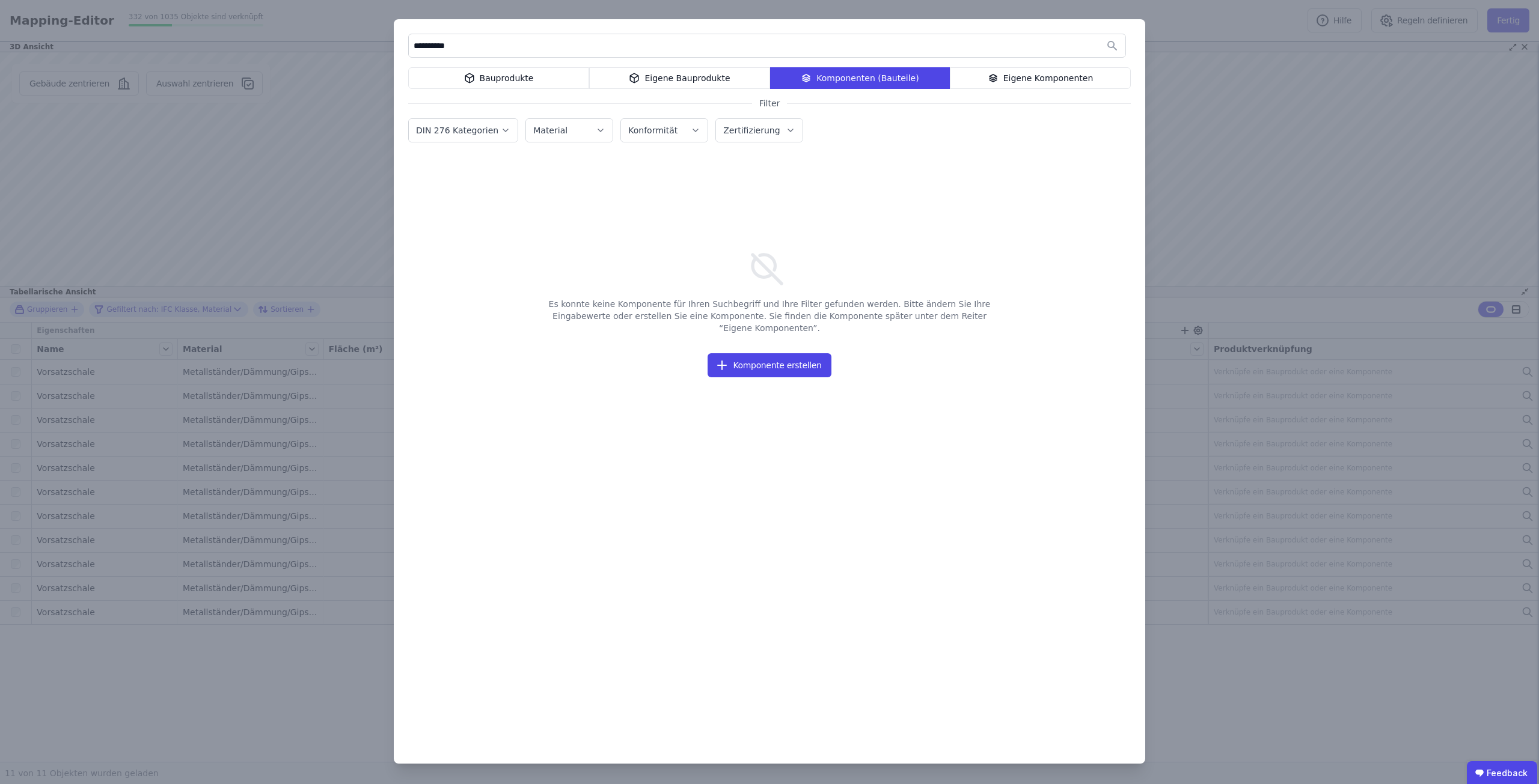
type input "**********"
click at [512, 69] on div "Bauprodukte" at bounding box center [498, 78] width 181 height 22
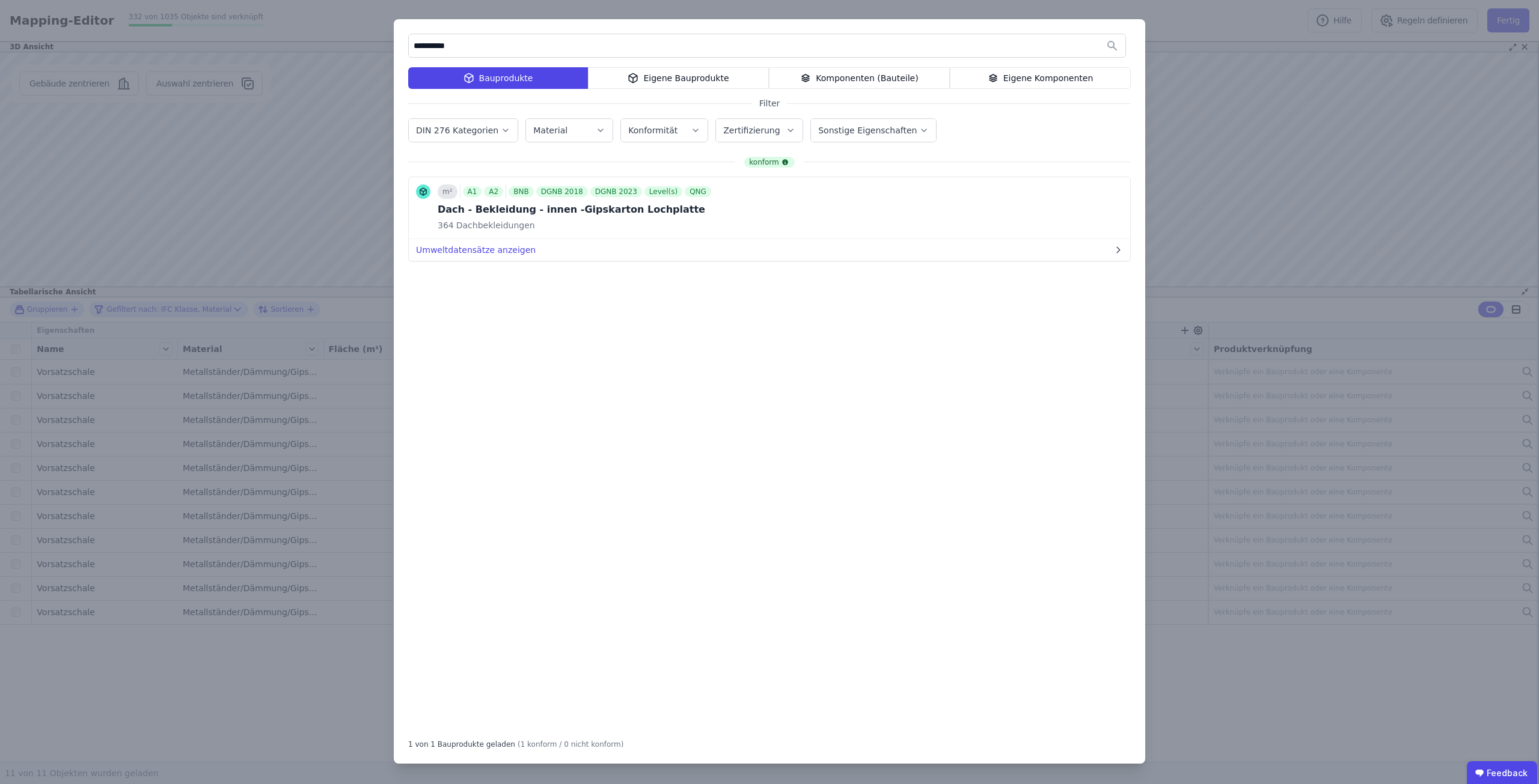
drag, startPoint x: 472, startPoint y: 44, endPoint x: 388, endPoint y: 43, distance: 84.0
click at [388, 43] on div "**********" at bounding box center [770, 392] width 1539 height 784
click at [583, 136] on div "Material" at bounding box center [569, 131] width 72 height 12
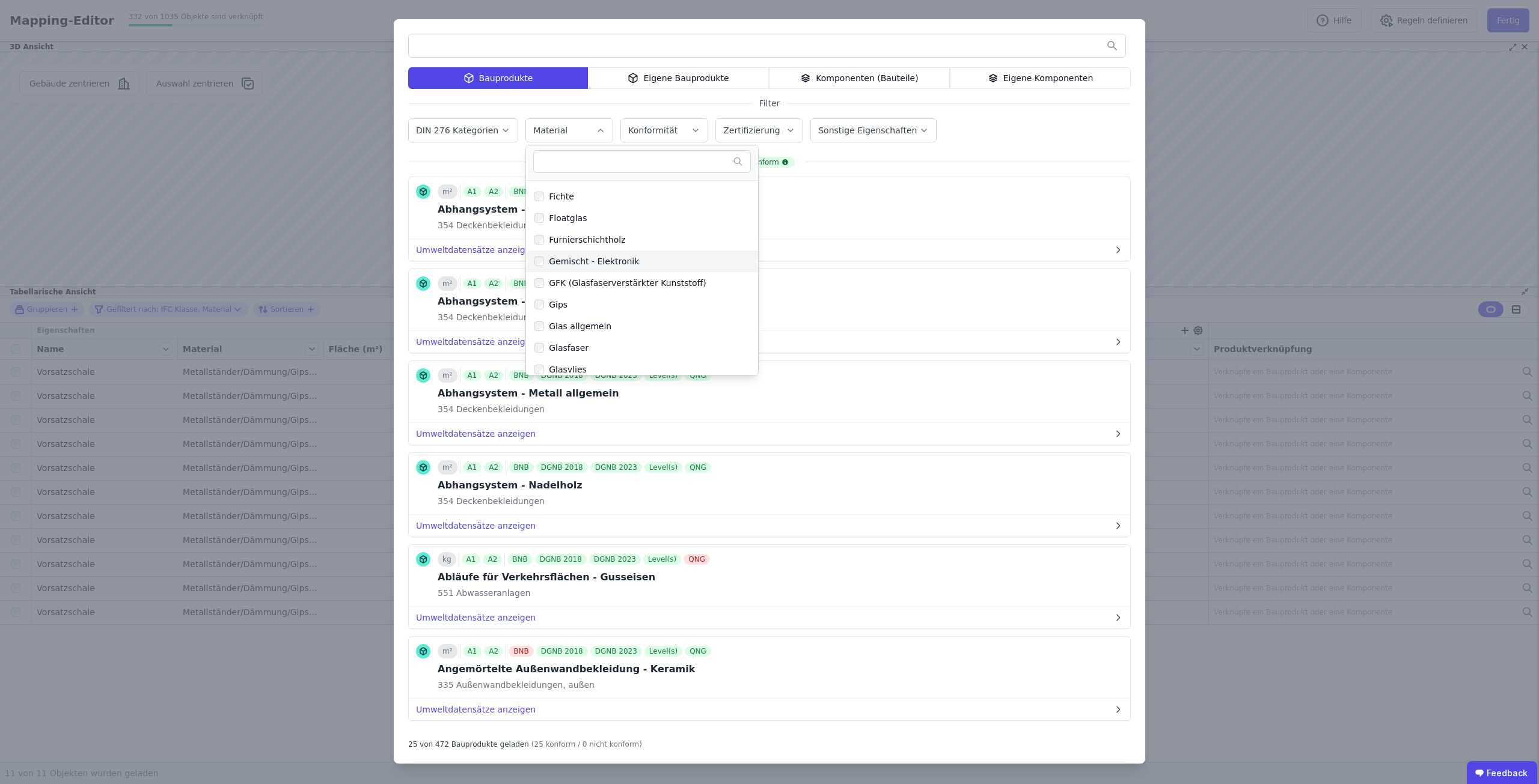
scroll to position [1022, 0]
click at [615, 276] on div "Gips" at bounding box center [638, 273] width 221 height 19
click at [596, 128] on icon "button" at bounding box center [601, 131] width 10 height 12
